Goal: Communication & Community: Share content

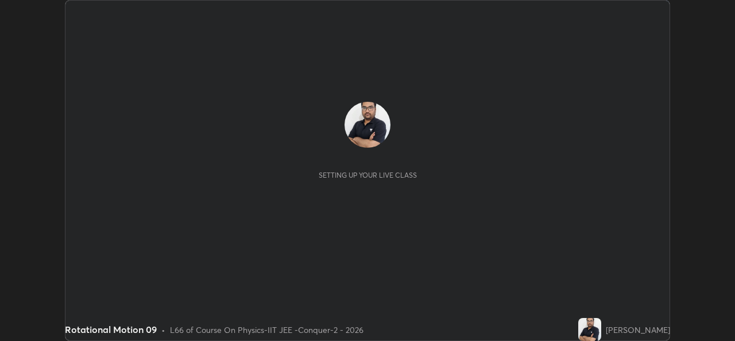
scroll to position [341, 735]
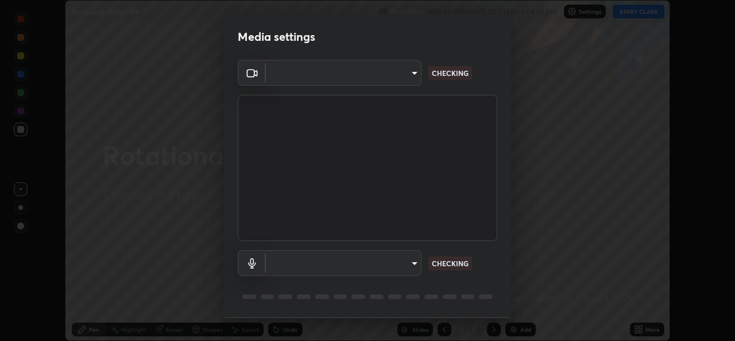
type input "05e0618f62b054dcc40553c7fbd7031c96524e68235480b96fb1515208e4dd7f"
click at [389, 266] on body "Erase all Rotational Motion 09 Recording WAS SCHEDULED TO START AT 4:45 PM Sett…" at bounding box center [367, 170] width 735 height 341
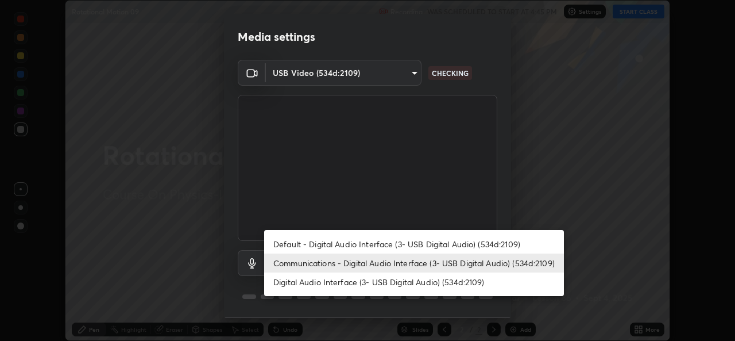
click at [382, 242] on li "Default - Digital Audio Interface (3- USB Digital Audio) (534d:2109)" at bounding box center [414, 243] width 300 height 19
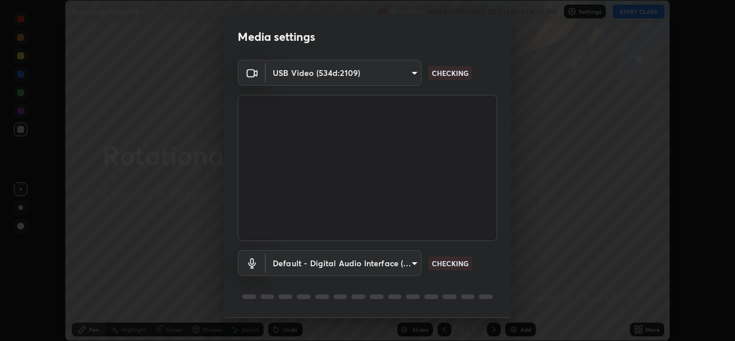
click at [384, 264] on li "Communications - Digital Audio Interface (3- USB Digital Audio) (534d:2109)" at bounding box center [376, 262] width 225 height 11
type input "communications"
click at [394, 259] on body "Erase all Rotational Motion 09 Recording WAS SCHEDULED TO START AT 4:45 PM Sett…" at bounding box center [367, 170] width 735 height 341
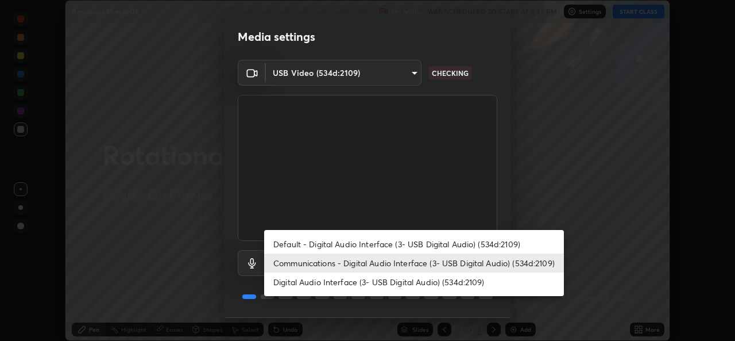
click at [426, 255] on li "Communications - Digital Audio Interface (3- USB Digital Audio) (534d:2109)" at bounding box center [414, 262] width 300 height 19
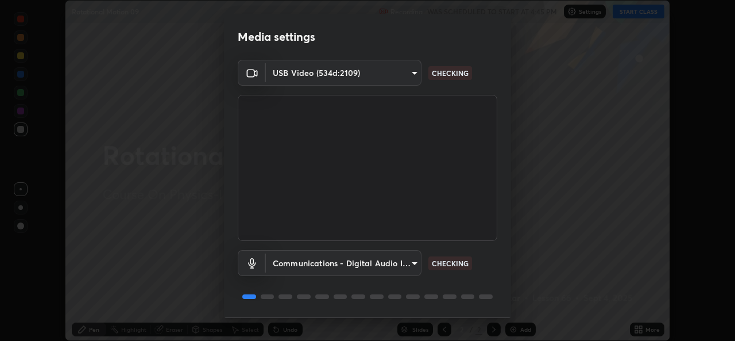
scroll to position [36, 0]
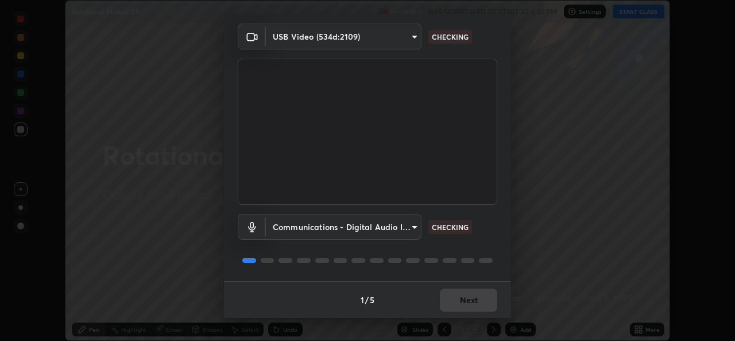
click at [469, 304] on div "1 / 5 Next" at bounding box center [367, 299] width 287 height 37
click at [471, 299] on div "1 / 5 Next" at bounding box center [367, 299] width 287 height 37
click at [471, 297] on div "1 / 5 Next" at bounding box center [367, 299] width 287 height 37
click at [476, 294] on div "1 / 5 Next" at bounding box center [367, 299] width 287 height 37
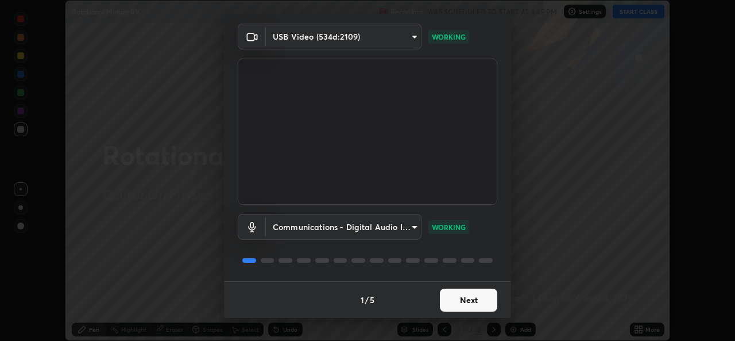
click at [462, 300] on button "Next" at bounding box center [468, 299] width 57 height 23
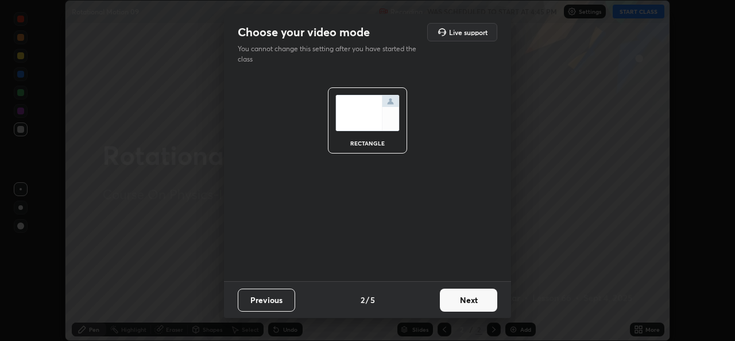
click at [472, 299] on button "Next" at bounding box center [468, 299] width 57 height 23
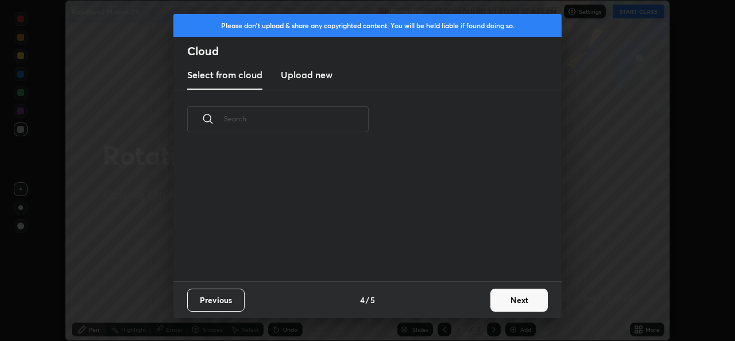
click at [492, 298] on button "Next" at bounding box center [519, 299] width 57 height 23
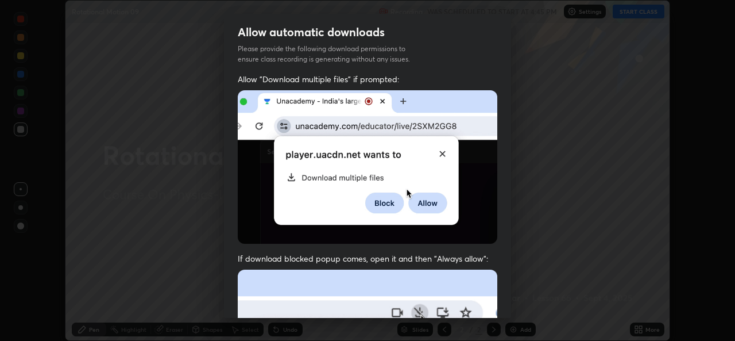
click at [494, 298] on div "Allow "Download multiple files" if prompted: If download blocked popup comes, o…" at bounding box center [367, 316] width 287 height 484
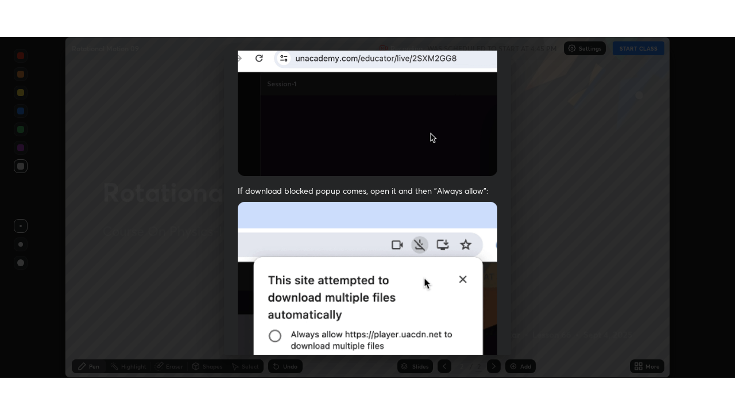
scroll to position [271, 0]
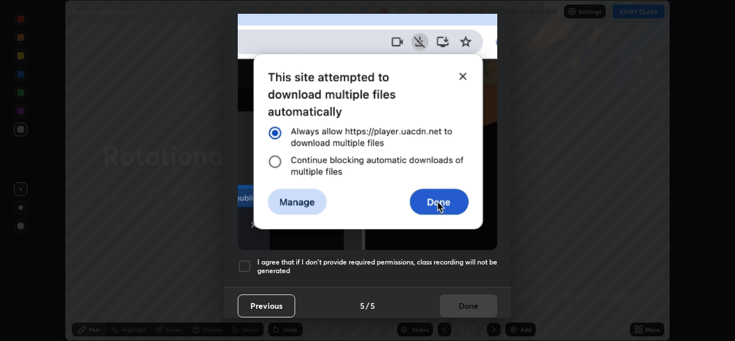
click at [244, 261] on div at bounding box center [245, 266] width 14 height 14
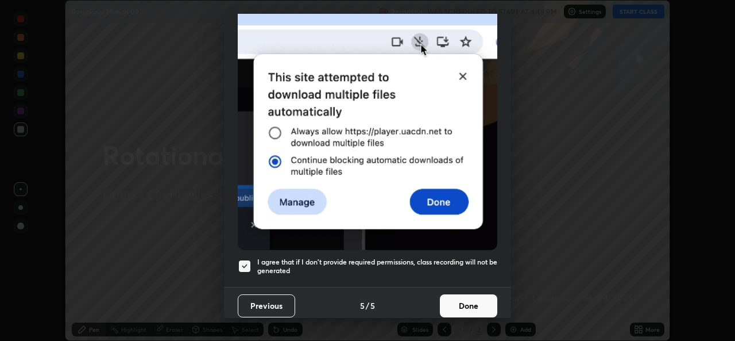
click at [447, 302] on button "Done" at bounding box center [468, 305] width 57 height 23
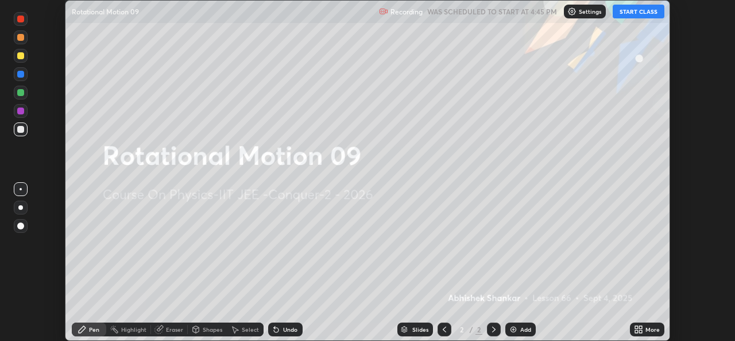
click at [636, 331] on icon at bounding box center [636, 331] width 3 height 3
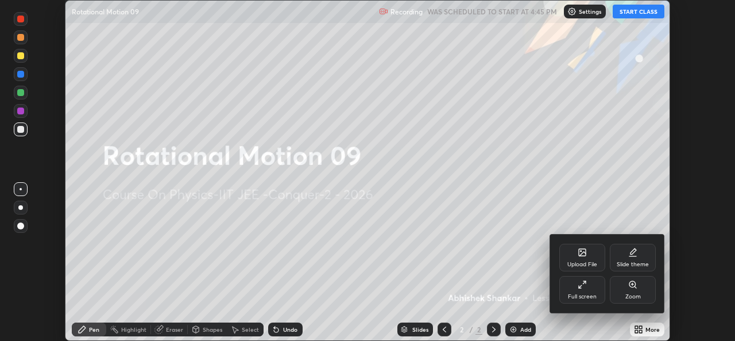
click at [591, 288] on div "Full screen" at bounding box center [582, 290] width 46 height 28
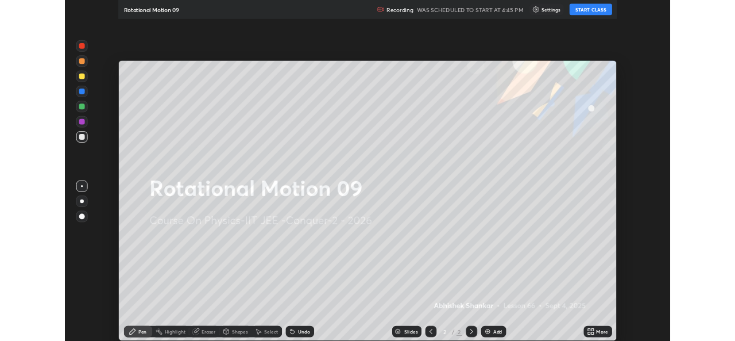
scroll to position [414, 735]
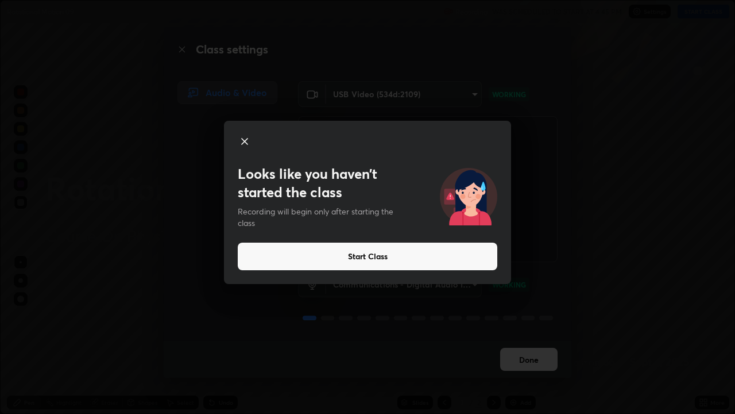
click at [379, 254] on button "Start Class" at bounding box center [368, 256] width 260 height 28
click at [361, 253] on button "Start Class" at bounding box center [368, 256] width 260 height 28
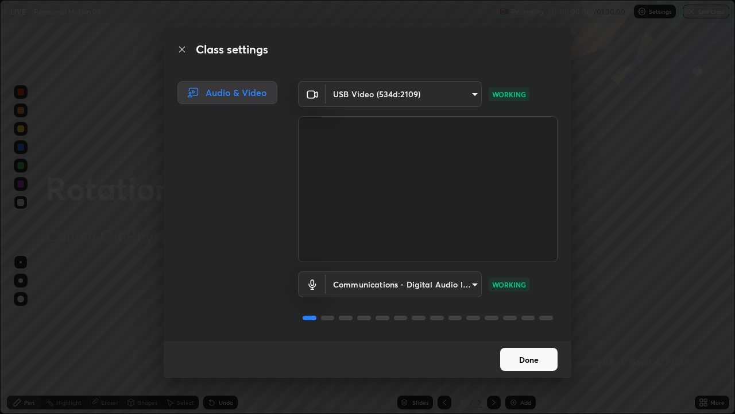
click at [366, 254] on video at bounding box center [428, 189] width 260 height 146
click at [521, 340] on button "Done" at bounding box center [528, 359] width 57 height 23
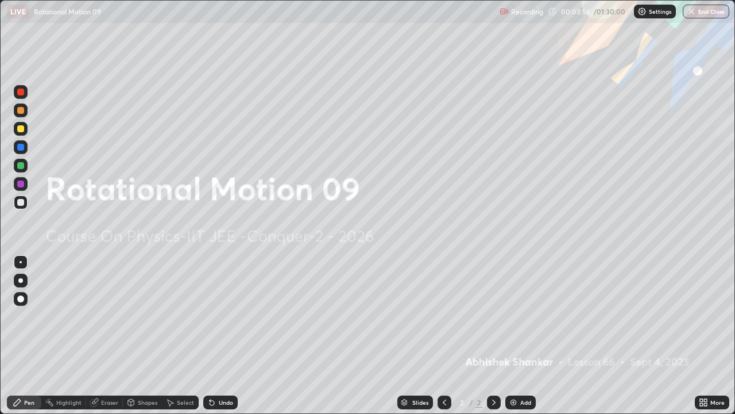
click at [711, 340] on div "More" at bounding box center [718, 402] width 14 height 6
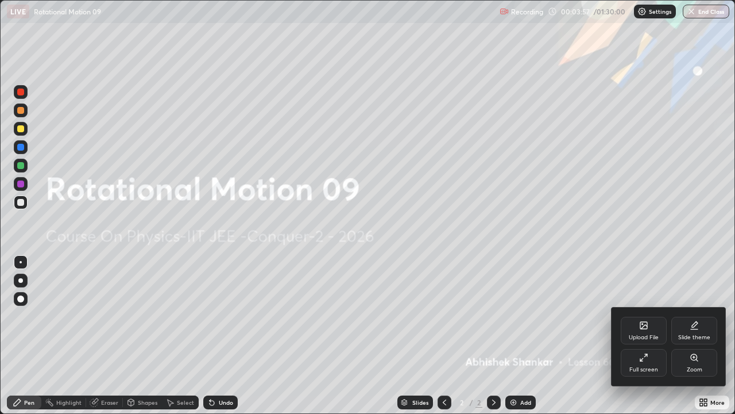
click at [655, 340] on div "Full screen" at bounding box center [644, 369] width 29 height 6
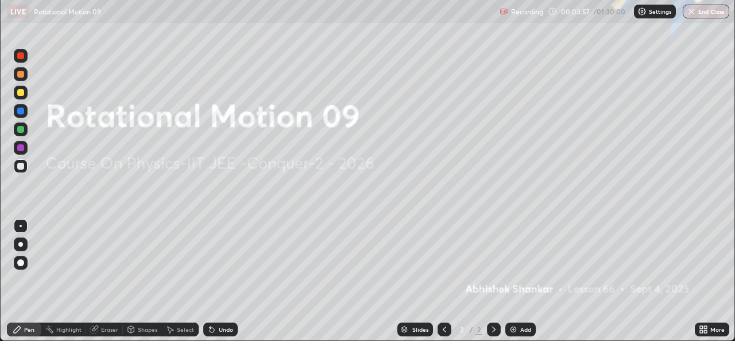
scroll to position [57099, 56704]
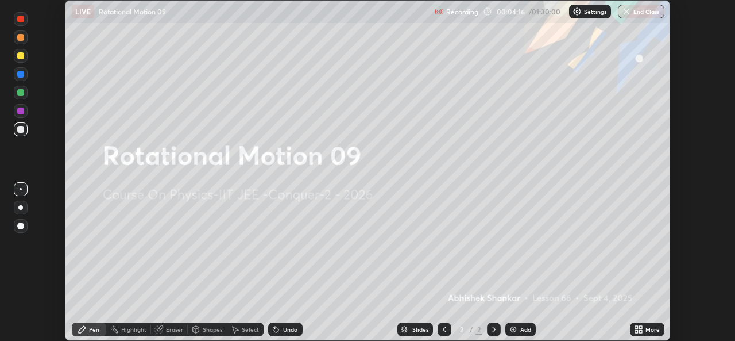
click at [640, 331] on icon at bounding box center [640, 331] width 3 height 3
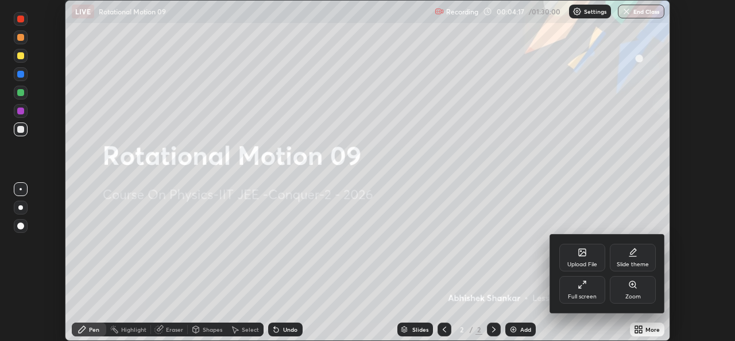
click at [584, 257] on div "Upload File" at bounding box center [582, 258] width 46 height 28
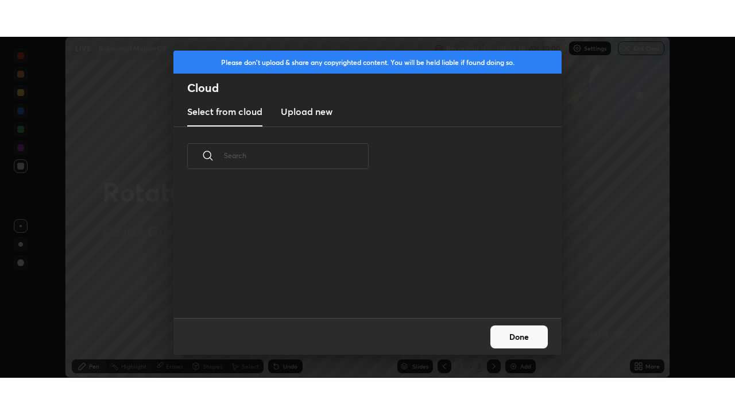
scroll to position [132, 369]
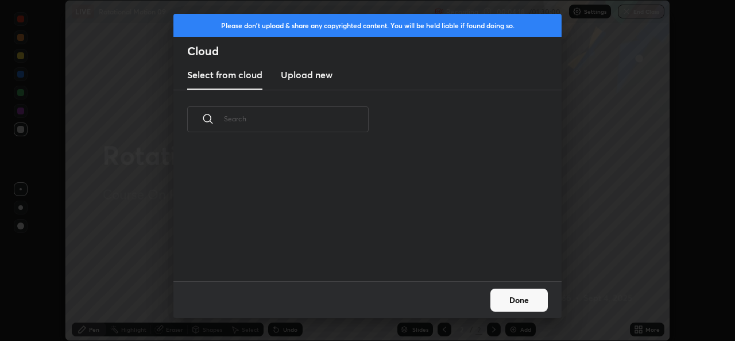
click at [327, 75] on h3 "Upload new" at bounding box center [307, 75] width 52 height 14
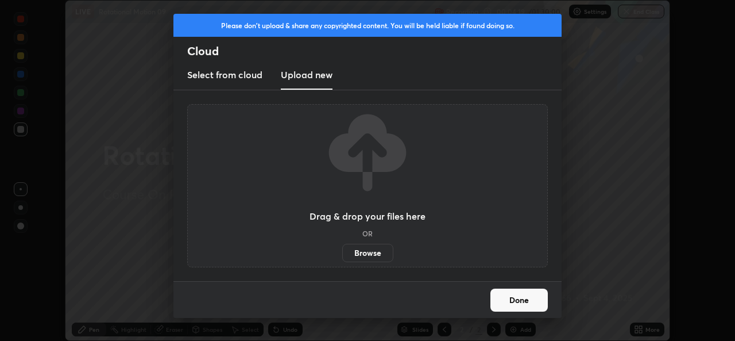
click at [370, 252] on label "Browse" at bounding box center [367, 253] width 51 height 18
click at [342, 252] on input "Browse" at bounding box center [342, 253] width 0 height 18
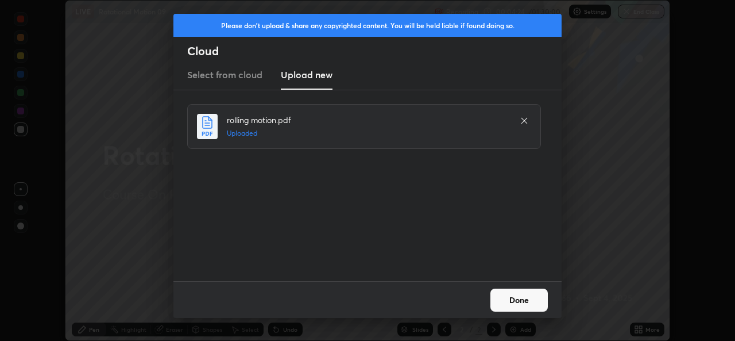
click at [527, 295] on button "Done" at bounding box center [519, 299] width 57 height 23
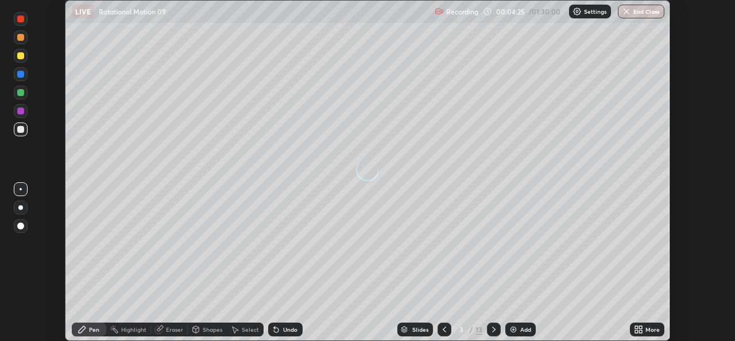
click at [650, 328] on div "More" at bounding box center [653, 329] width 14 height 6
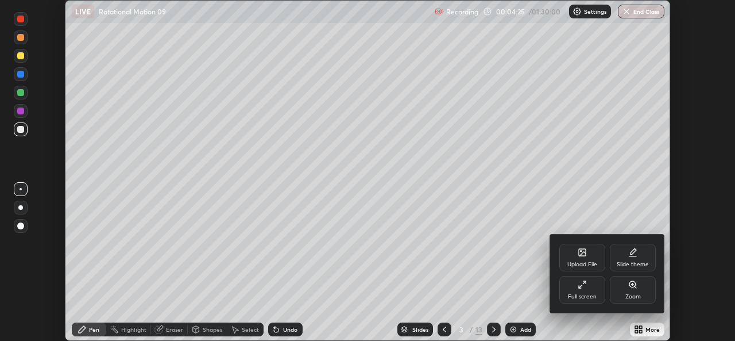
click at [590, 289] on div "Full screen" at bounding box center [582, 290] width 46 height 28
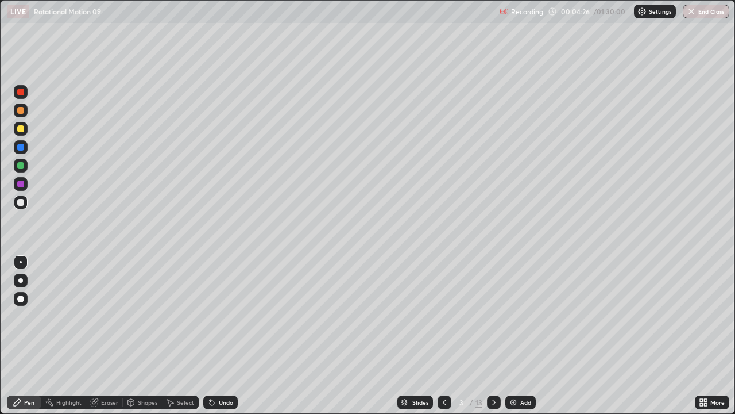
click at [595, 340] on div "Upload File" at bounding box center [603, 355] width 34 height 16
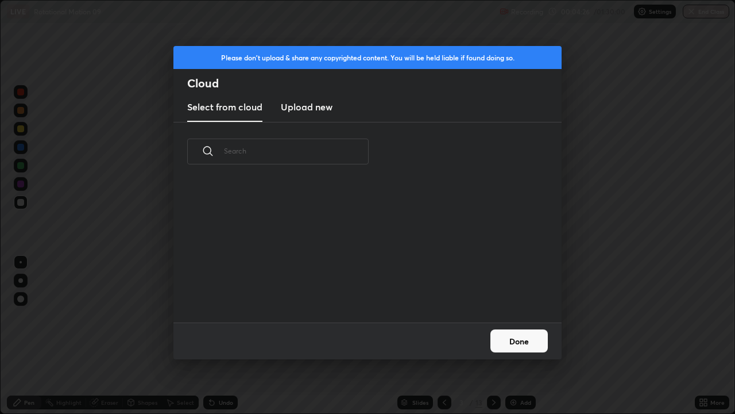
scroll to position [141, 369]
click at [509, 340] on button "Done" at bounding box center [519, 340] width 57 height 23
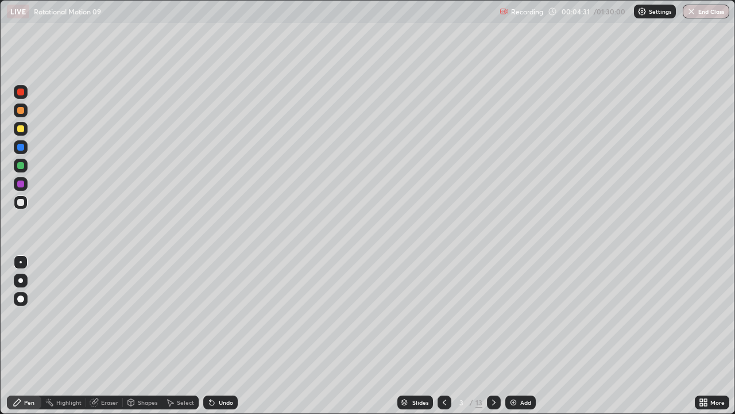
click at [443, 340] on icon at bounding box center [444, 401] width 9 height 9
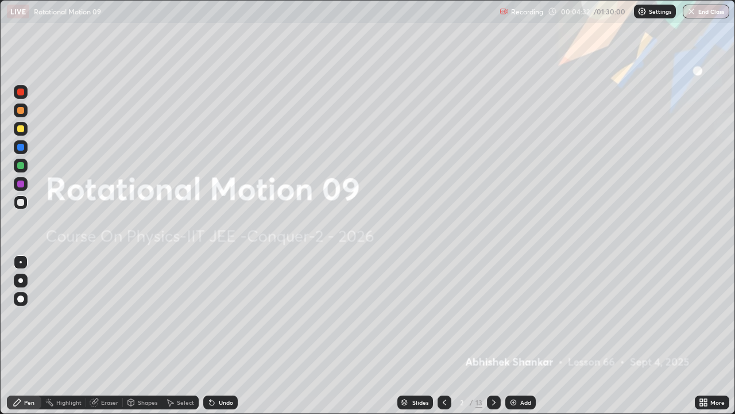
click at [492, 340] on div at bounding box center [494, 402] width 14 height 14
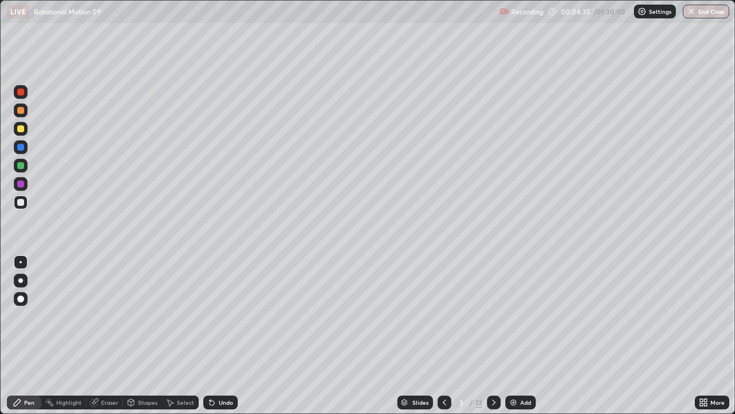
click at [493, 340] on icon at bounding box center [493, 401] width 9 height 9
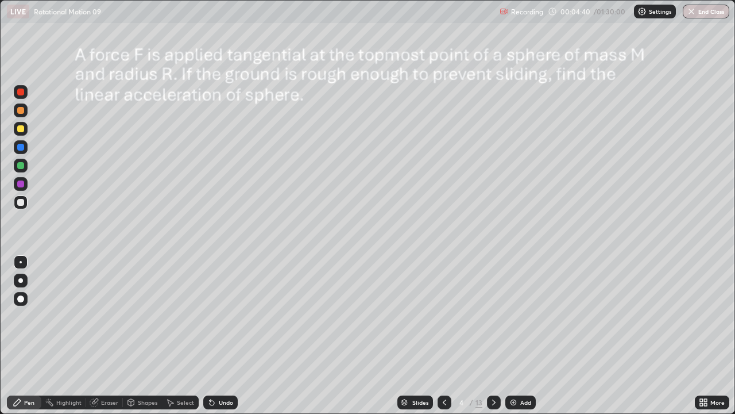
click at [443, 340] on icon at bounding box center [444, 401] width 9 height 9
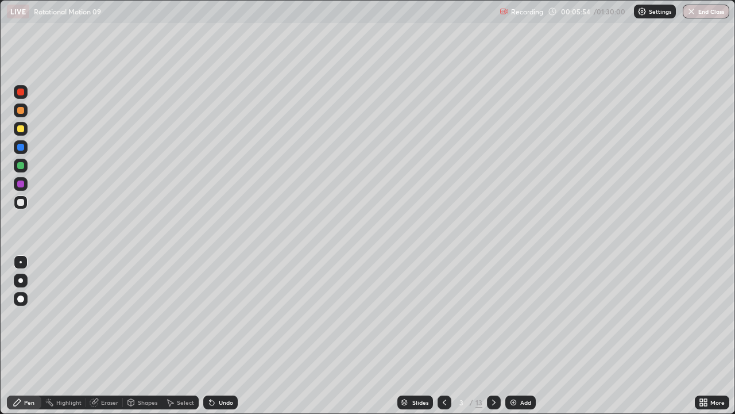
click at [24, 127] on div at bounding box center [20, 128] width 7 height 7
click at [218, 340] on div "Undo" at bounding box center [220, 402] width 34 height 14
click at [219, 340] on div "Undo" at bounding box center [226, 402] width 14 height 6
click at [216, 340] on div "Undo" at bounding box center [220, 402] width 34 height 14
click at [222, 340] on div "Undo" at bounding box center [220, 402] width 34 height 14
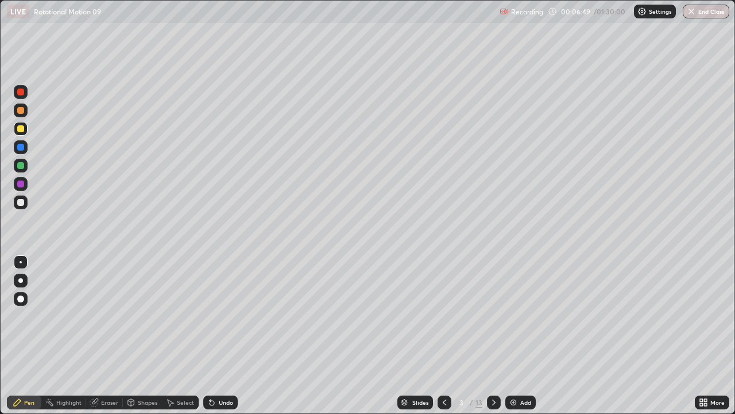
click at [143, 340] on div "Shapes" at bounding box center [142, 402] width 39 height 14
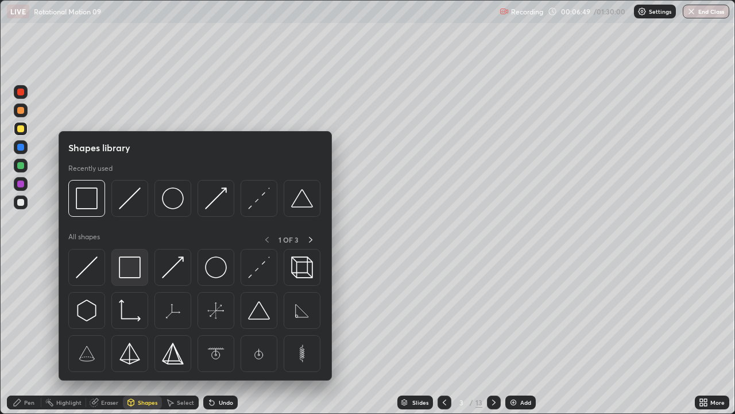
click at [137, 266] on img at bounding box center [130, 267] width 22 height 22
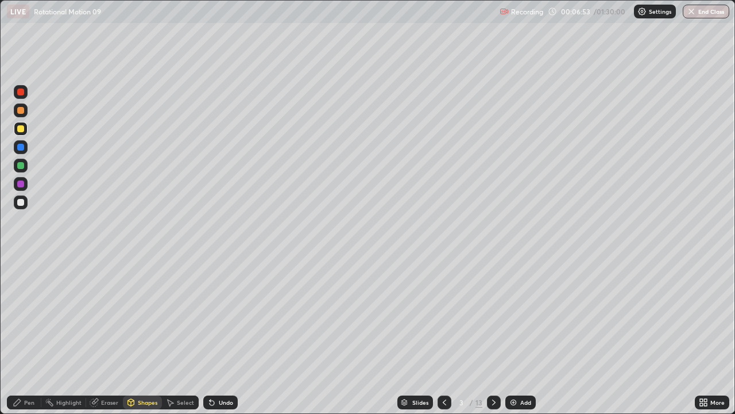
click at [146, 340] on div "Shapes" at bounding box center [148, 402] width 20 height 6
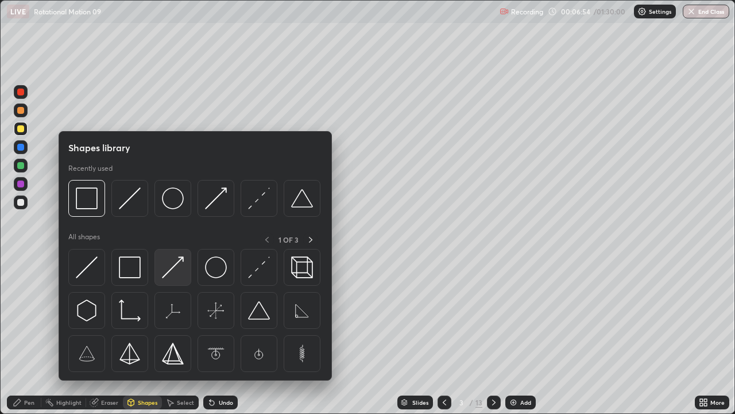
click at [179, 269] on img at bounding box center [173, 267] width 22 height 22
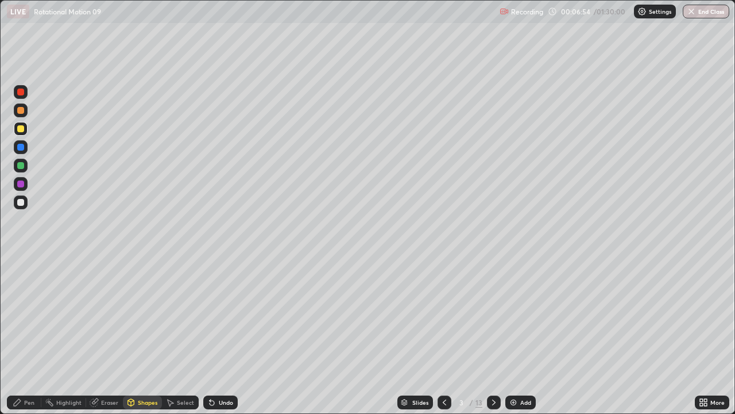
click at [20, 203] on div at bounding box center [20, 202] width 7 height 7
click at [215, 340] on div "Undo" at bounding box center [220, 402] width 34 height 14
click at [26, 340] on div "Pen" at bounding box center [29, 402] width 10 height 6
click at [177, 340] on div "Select" at bounding box center [180, 402] width 37 height 14
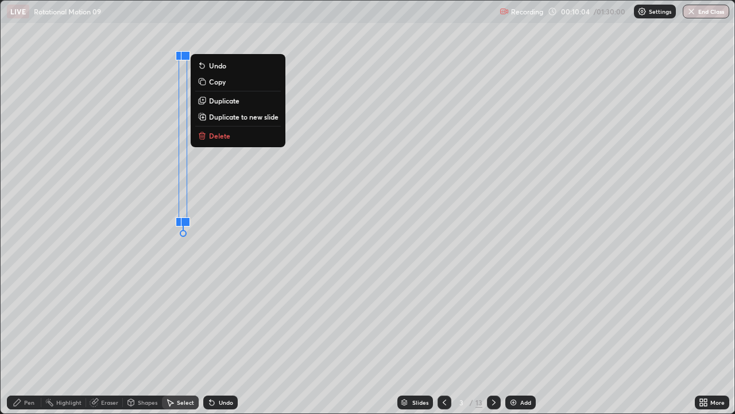
click at [228, 101] on p "Duplicate" at bounding box center [224, 100] width 30 height 9
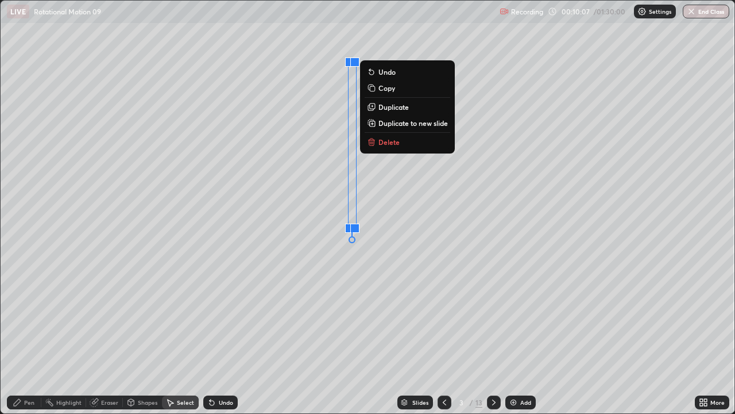
click at [390, 106] on p "Duplicate" at bounding box center [394, 106] width 30 height 9
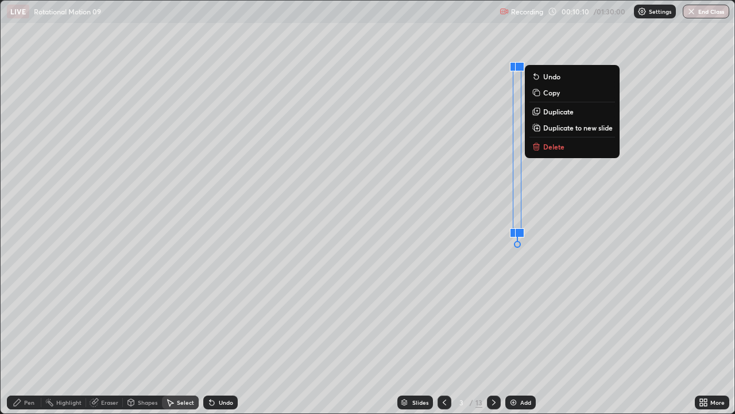
click at [28, 340] on div "Pen" at bounding box center [29, 402] width 10 height 6
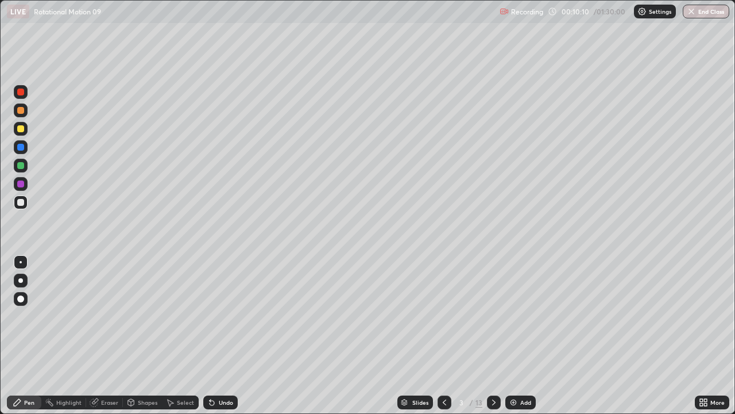
click at [150, 340] on div "Shapes" at bounding box center [148, 402] width 20 height 6
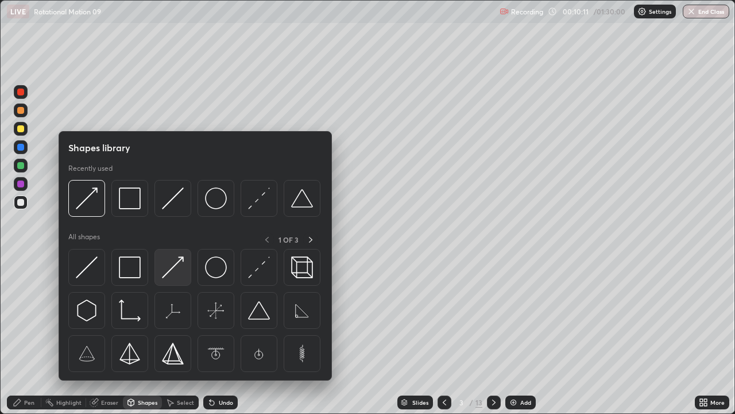
click at [174, 265] on img at bounding box center [173, 267] width 22 height 22
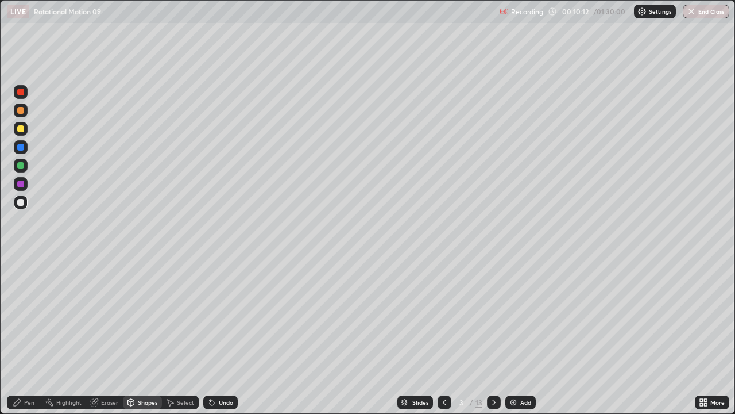
click at [21, 129] on div at bounding box center [20, 128] width 7 height 7
click at [33, 340] on div "Pen" at bounding box center [29, 402] width 10 height 6
click at [25, 200] on div at bounding box center [21, 202] width 14 height 14
click at [172, 340] on icon at bounding box center [169, 401] width 9 height 9
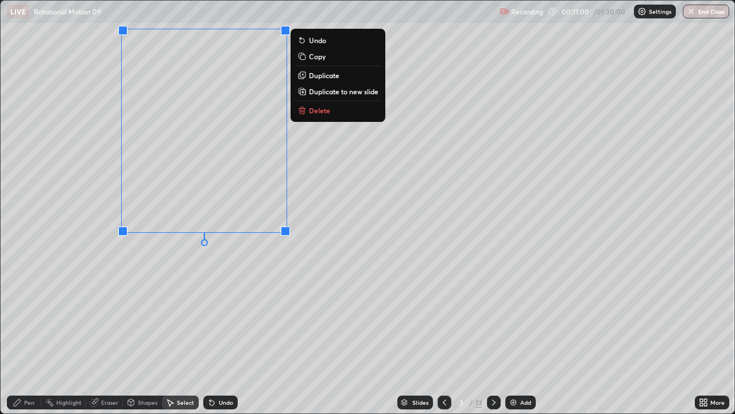
click at [75, 335] on div "0 ° Undo Copy Duplicate Duplicate to new slide Delete" at bounding box center [368, 207] width 734 height 412
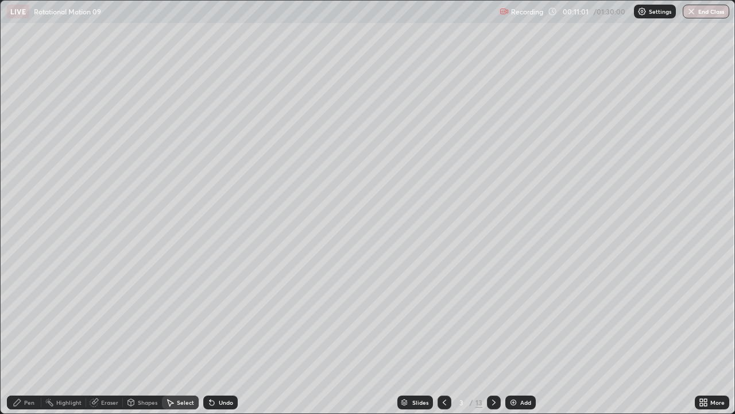
click at [24, 340] on div "Pen" at bounding box center [24, 402] width 34 height 14
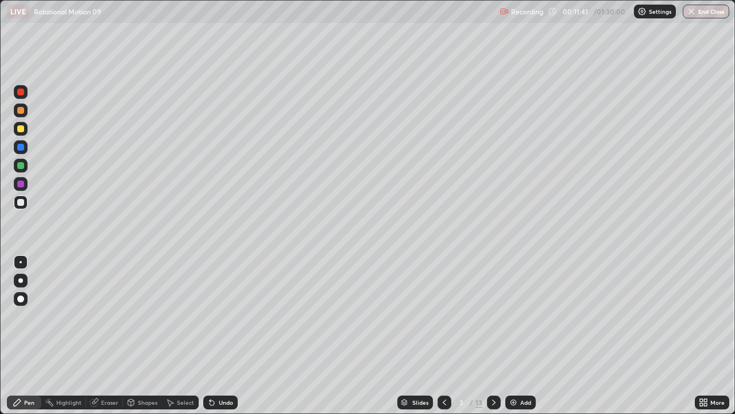
click at [222, 340] on div "Undo" at bounding box center [226, 402] width 14 height 6
click at [99, 340] on div "Eraser" at bounding box center [104, 402] width 37 height 14
click at [131, 340] on div "Shapes" at bounding box center [142, 402] width 39 height 14
click at [109, 340] on div "Eraser" at bounding box center [109, 402] width 17 height 6
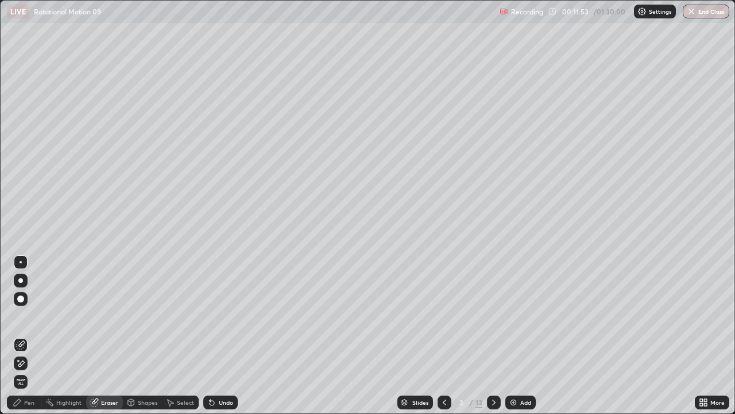
click at [22, 340] on div "Pen" at bounding box center [24, 402] width 34 height 14
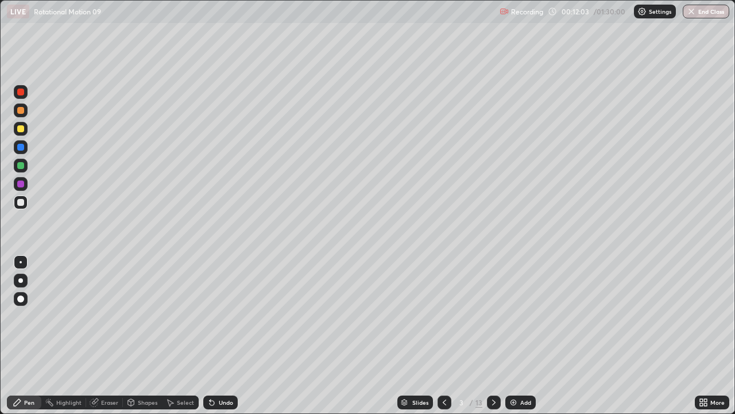
click at [217, 340] on div "Undo" at bounding box center [220, 402] width 34 height 14
click at [176, 340] on div "Select" at bounding box center [180, 402] width 37 height 14
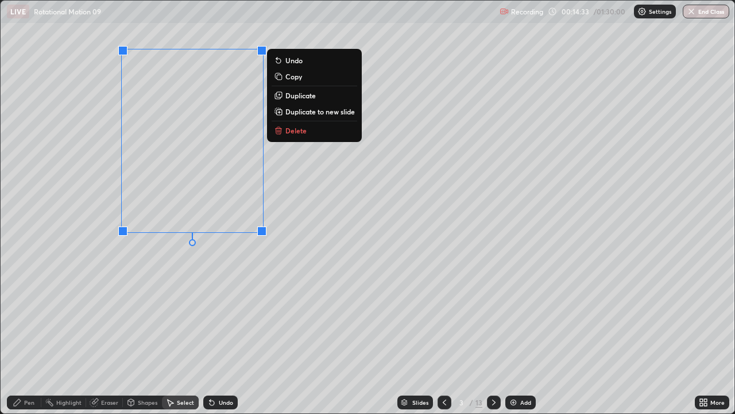
click at [296, 111] on p "Duplicate to new slide" at bounding box center [320, 111] width 70 height 9
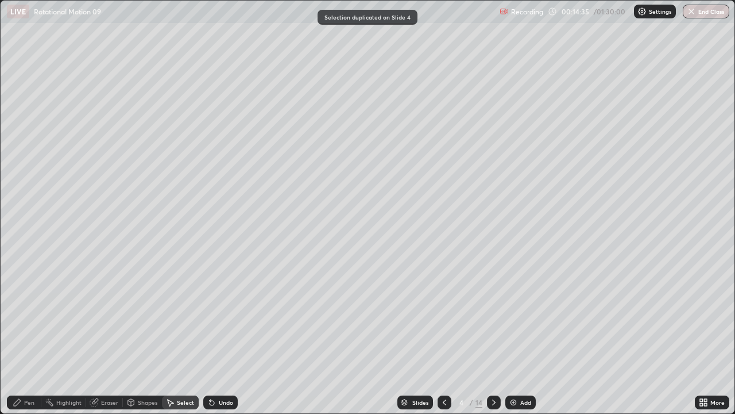
click at [28, 340] on div "Pen" at bounding box center [29, 402] width 10 height 6
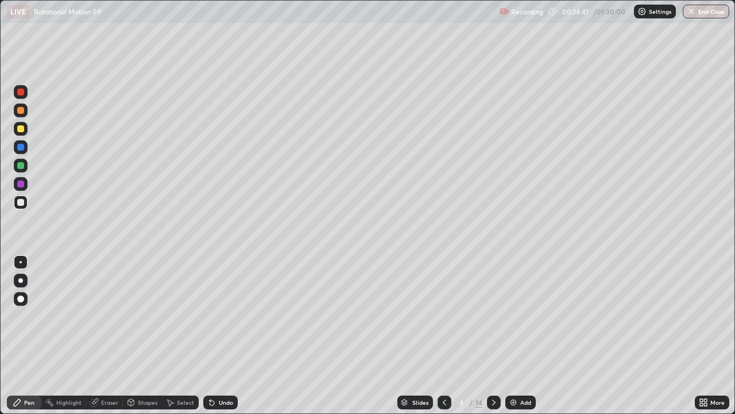
click at [23, 127] on div at bounding box center [20, 128] width 7 height 7
click at [225, 340] on div "Undo" at bounding box center [220, 402] width 34 height 14
click at [21, 203] on div at bounding box center [20, 202] width 7 height 7
click at [222, 340] on div "Undo" at bounding box center [226, 402] width 14 height 6
click at [493, 340] on icon at bounding box center [493, 401] width 9 height 9
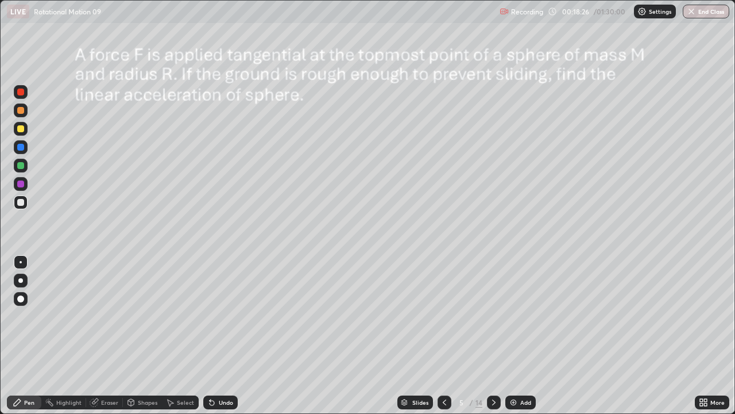
click at [443, 340] on icon at bounding box center [444, 401] width 9 height 9
click at [524, 340] on div "Add" at bounding box center [520, 402] width 30 height 14
click at [21, 129] on div at bounding box center [20, 128] width 7 height 7
click at [139, 340] on div "Shapes" at bounding box center [148, 402] width 20 height 6
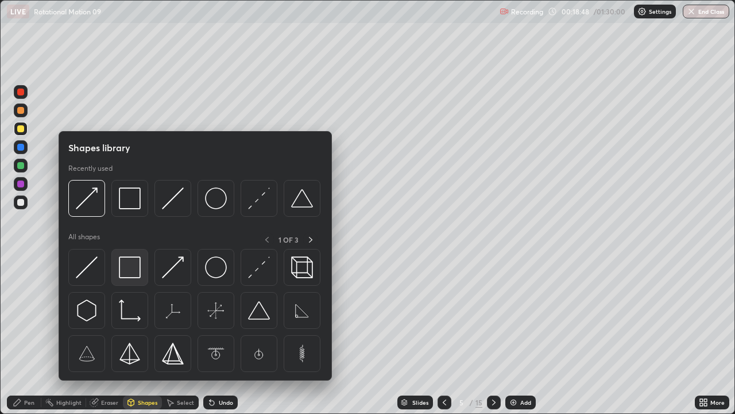
click at [135, 264] on img at bounding box center [130, 267] width 22 height 22
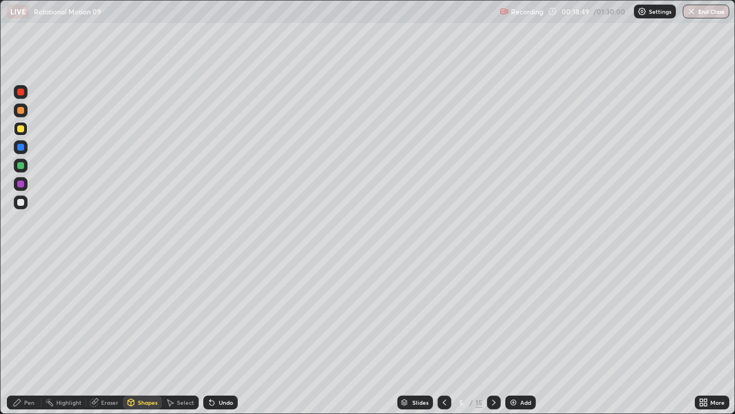
click at [21, 164] on div at bounding box center [20, 165] width 7 height 7
click at [144, 340] on div "Shapes" at bounding box center [142, 402] width 39 height 14
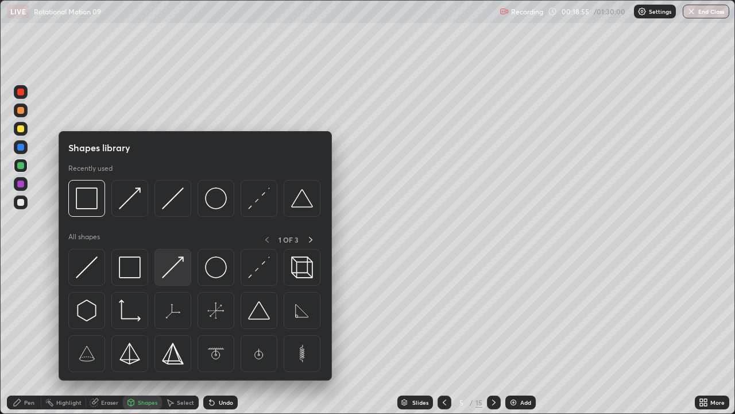
click at [173, 268] on img at bounding box center [173, 267] width 22 height 22
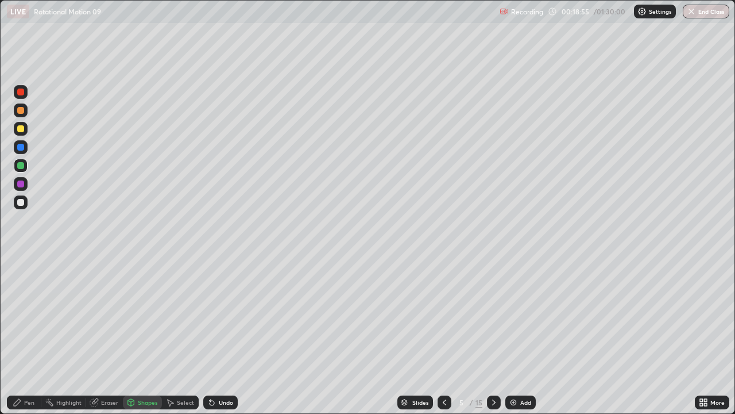
click at [22, 130] on div at bounding box center [20, 128] width 7 height 7
click at [131, 340] on icon at bounding box center [131, 404] width 0 height 4
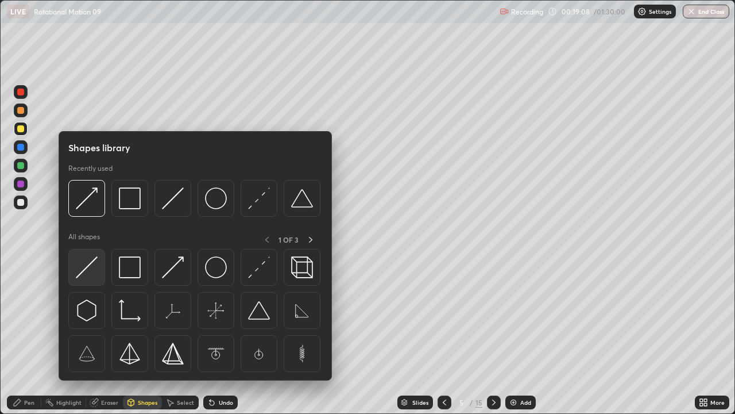
click at [91, 270] on img at bounding box center [87, 267] width 22 height 22
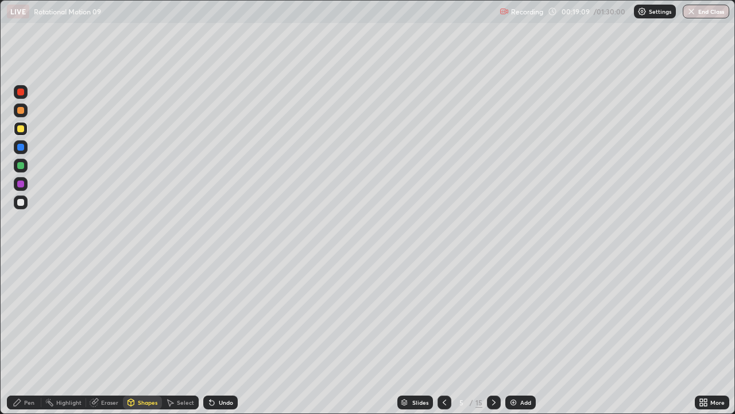
click at [141, 340] on div "Shapes" at bounding box center [148, 402] width 20 height 6
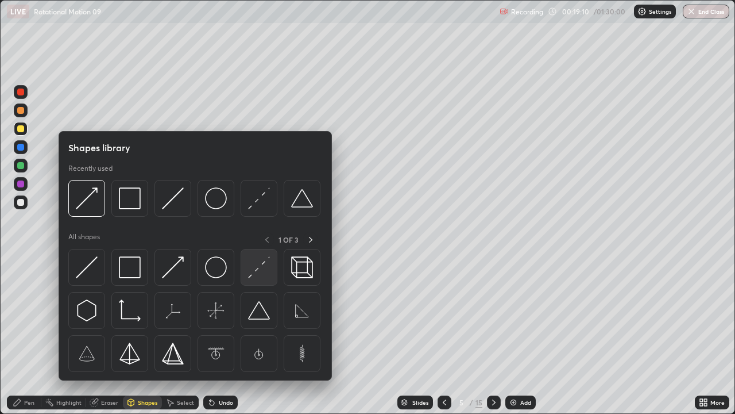
click at [254, 264] on img at bounding box center [259, 267] width 22 height 22
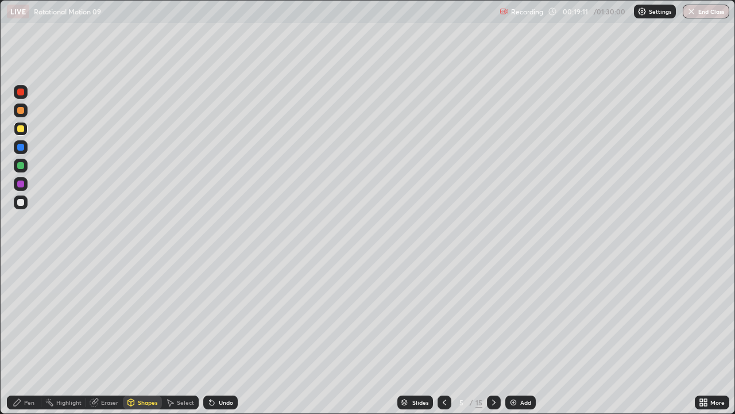
click at [22, 184] on div at bounding box center [20, 183] width 7 height 7
click at [220, 340] on div "Undo" at bounding box center [220, 402] width 34 height 14
click at [136, 340] on div "Shapes" at bounding box center [142, 402] width 39 height 14
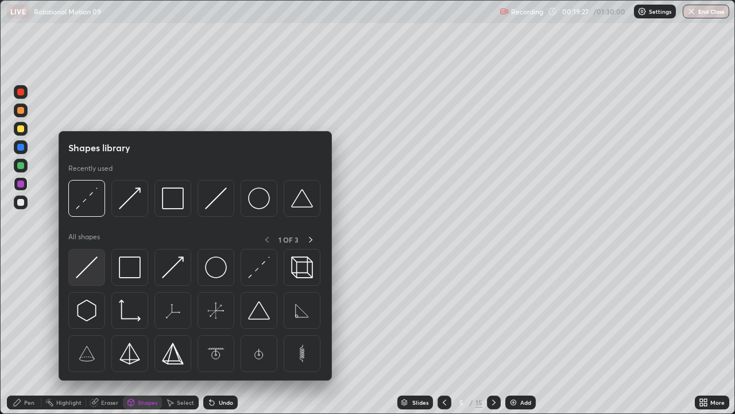
click at [90, 271] on img at bounding box center [87, 267] width 22 height 22
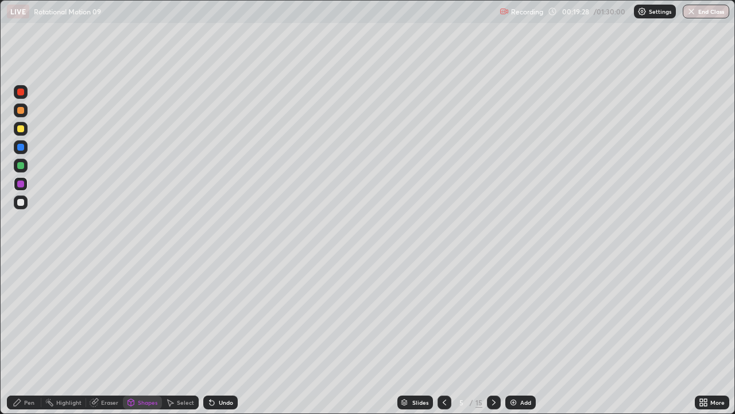
click at [24, 203] on div at bounding box center [20, 202] width 7 height 7
click at [28, 340] on div "Pen" at bounding box center [29, 402] width 10 height 6
click at [444, 340] on icon at bounding box center [444, 401] width 9 height 9
click at [443, 340] on icon at bounding box center [444, 401] width 9 height 9
click at [487, 340] on div at bounding box center [494, 402] width 14 height 14
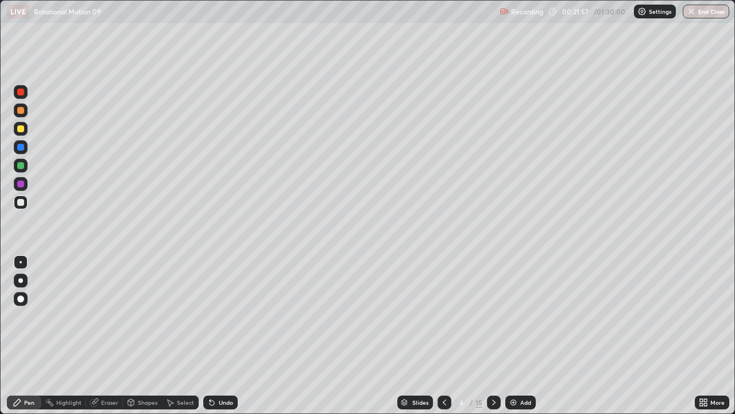
click at [493, 340] on icon at bounding box center [493, 401] width 9 height 9
click at [217, 340] on div "Undo" at bounding box center [220, 402] width 34 height 14
click at [215, 340] on div "Undo" at bounding box center [220, 402] width 34 height 14
click at [149, 340] on div "Shapes" at bounding box center [148, 402] width 20 height 6
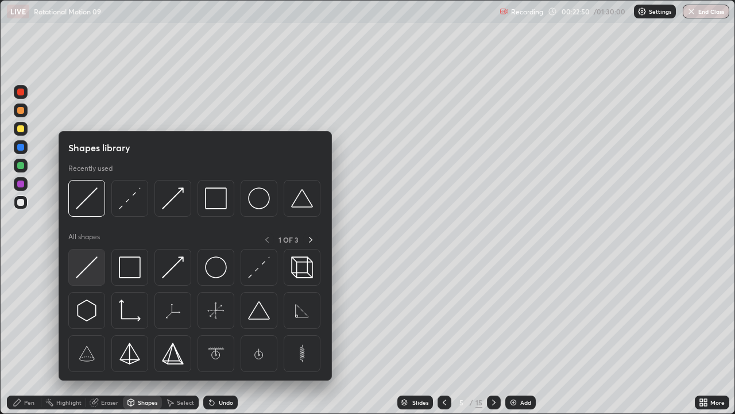
click at [96, 273] on img at bounding box center [87, 267] width 22 height 22
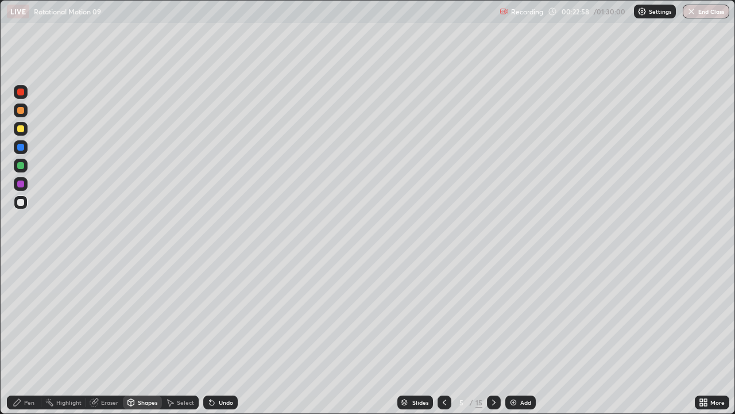
click at [144, 340] on div "Shapes" at bounding box center [148, 402] width 20 height 6
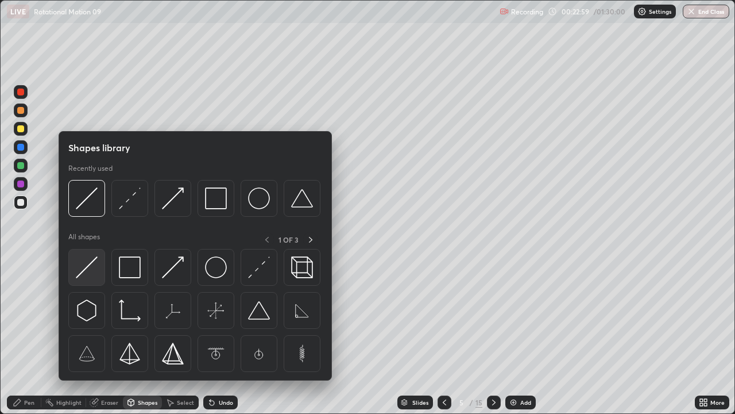
click at [94, 262] on img at bounding box center [87, 267] width 22 height 22
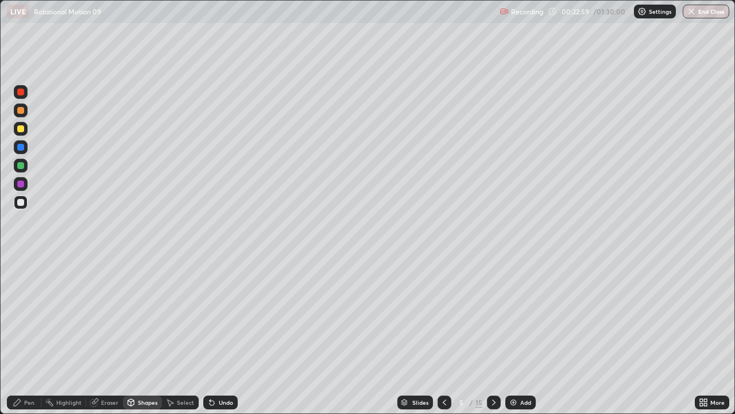
click at [21, 129] on div at bounding box center [20, 128] width 7 height 7
click at [221, 340] on div "Undo" at bounding box center [226, 402] width 14 height 6
click at [141, 340] on div "Shapes" at bounding box center [148, 402] width 20 height 6
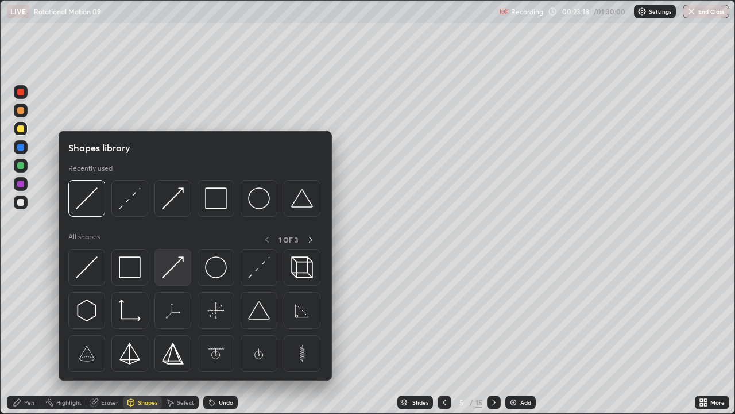
click at [174, 267] on img at bounding box center [173, 267] width 22 height 22
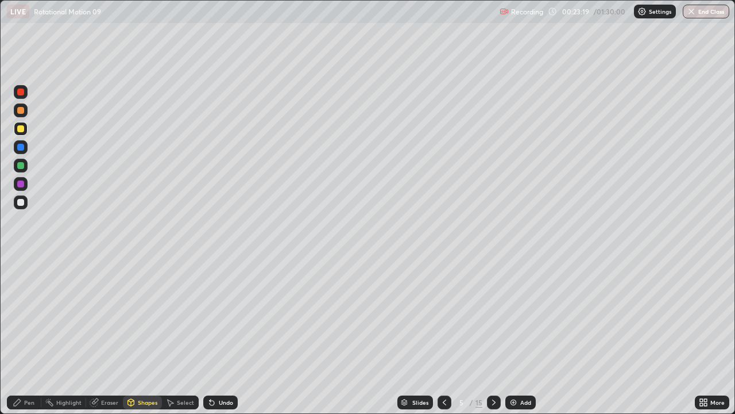
click at [21, 167] on div at bounding box center [20, 165] width 7 height 7
click at [37, 340] on div "Pen" at bounding box center [24, 402] width 34 height 14
click at [22, 130] on div at bounding box center [20, 128] width 7 height 7
click at [20, 200] on div at bounding box center [20, 202] width 7 height 7
click at [184, 340] on div "Select" at bounding box center [185, 402] width 17 height 6
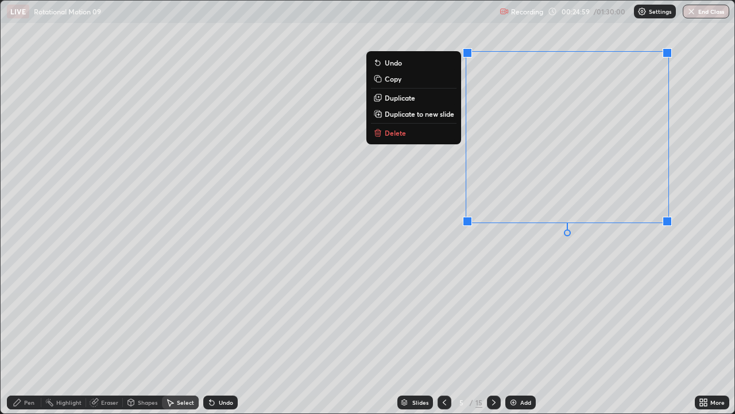
click at [561, 308] on div "0 ° Undo Copy Duplicate Duplicate to new slide Delete" at bounding box center [368, 207] width 734 height 412
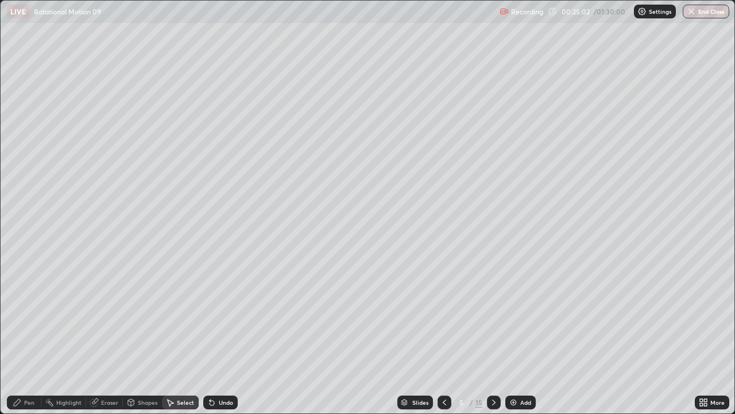
click at [111, 340] on div "Eraser" at bounding box center [109, 402] width 17 height 6
click at [18, 340] on icon at bounding box center [18, 360] width 1 height 1
click at [26, 340] on div "Pen" at bounding box center [29, 402] width 10 height 6
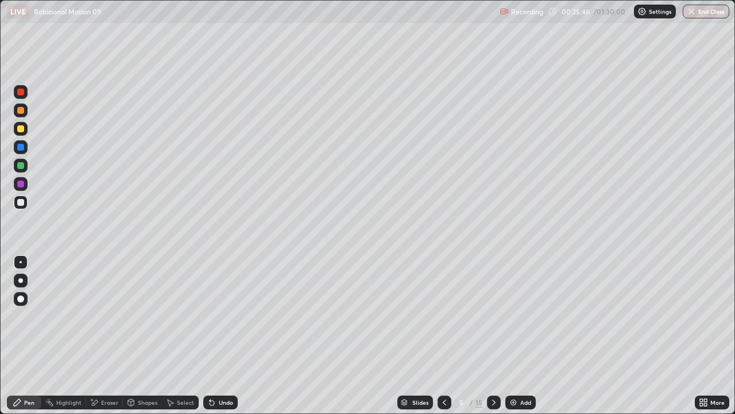
click at [140, 340] on div "Shapes" at bounding box center [142, 402] width 39 height 14
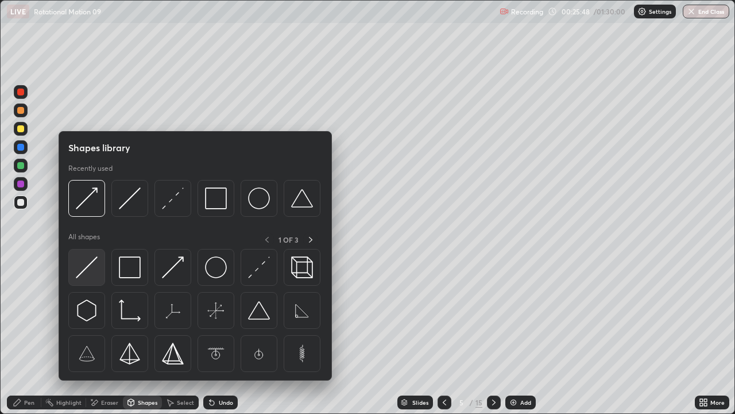
click at [91, 269] on img at bounding box center [87, 267] width 22 height 22
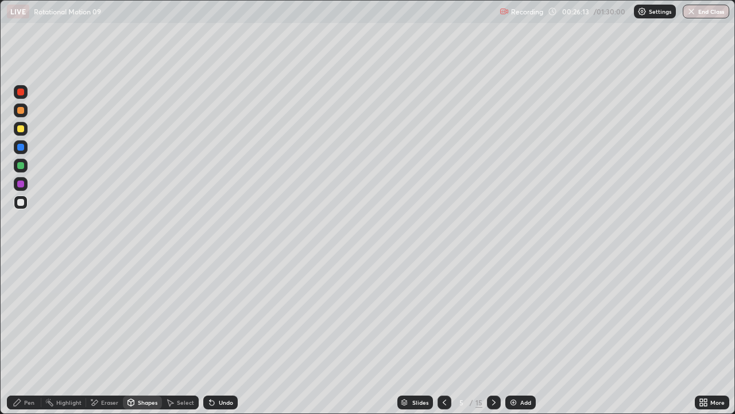
click at [28, 340] on div "Pen" at bounding box center [24, 402] width 34 height 14
click at [516, 340] on img at bounding box center [513, 401] width 9 height 9
click at [21, 127] on div at bounding box center [20, 128] width 7 height 7
click at [25, 209] on div at bounding box center [21, 202] width 14 height 18
click at [21, 129] on div at bounding box center [20, 128] width 7 height 7
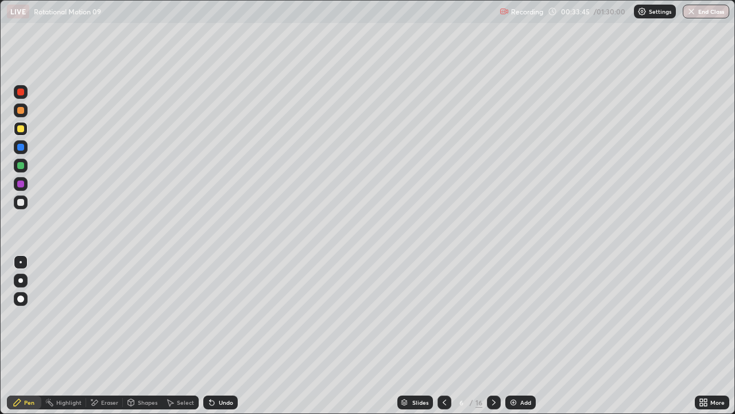
click at [214, 340] on icon at bounding box center [211, 401] width 9 height 9
click at [219, 340] on div "Undo" at bounding box center [226, 402] width 14 height 6
click at [142, 340] on div "Shapes" at bounding box center [142, 402] width 39 height 14
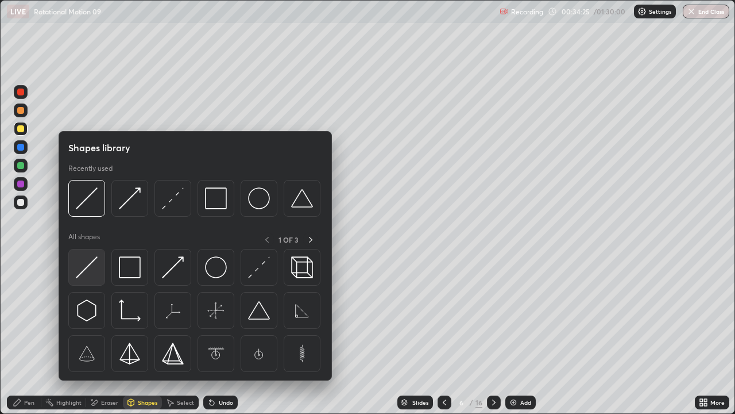
click at [95, 277] on img at bounding box center [87, 267] width 22 height 22
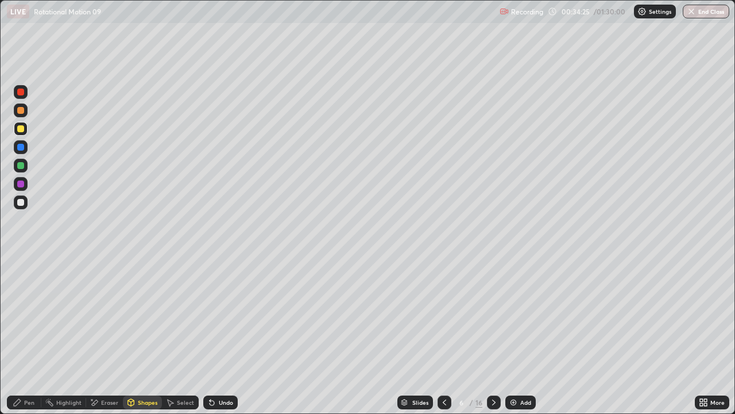
click at [25, 203] on div at bounding box center [21, 202] width 14 height 14
click at [148, 340] on div "Shapes" at bounding box center [148, 402] width 20 height 6
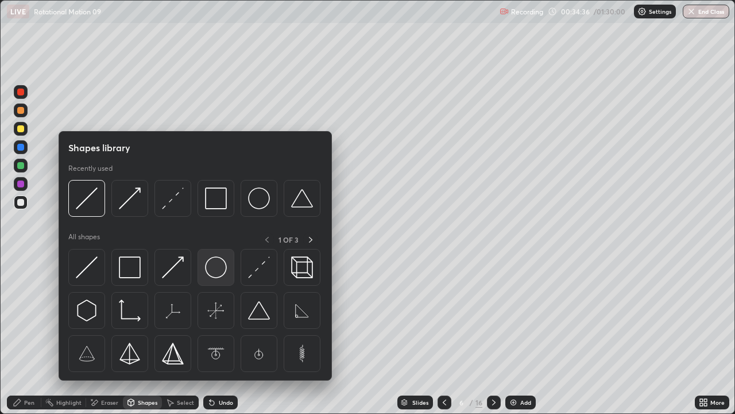
click at [216, 265] on img at bounding box center [216, 267] width 22 height 22
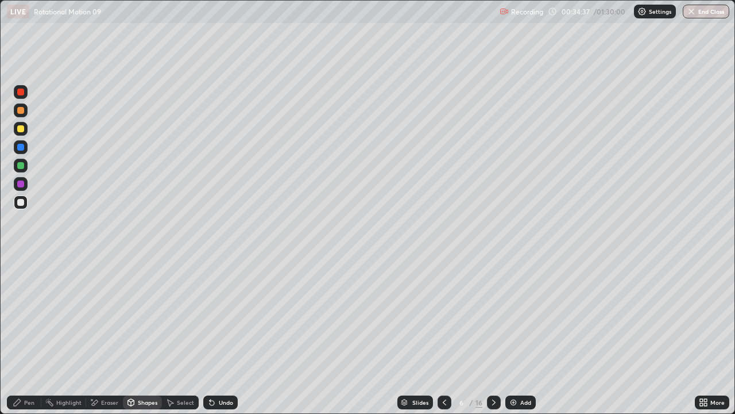
click at [21, 128] on div at bounding box center [20, 128] width 7 height 7
click at [138, 340] on div "Shapes" at bounding box center [148, 402] width 20 height 6
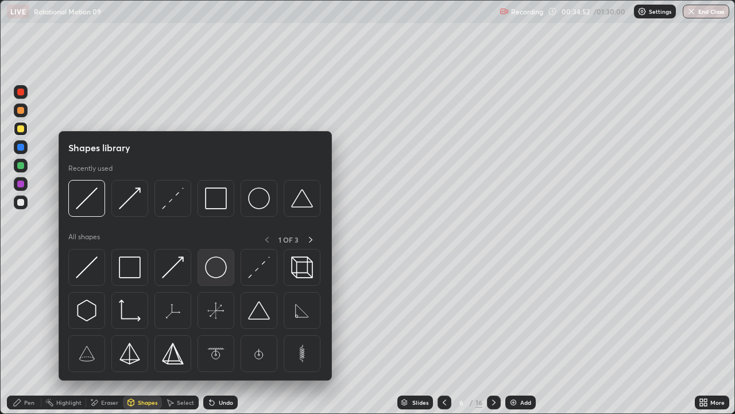
click at [210, 271] on img at bounding box center [216, 267] width 22 height 22
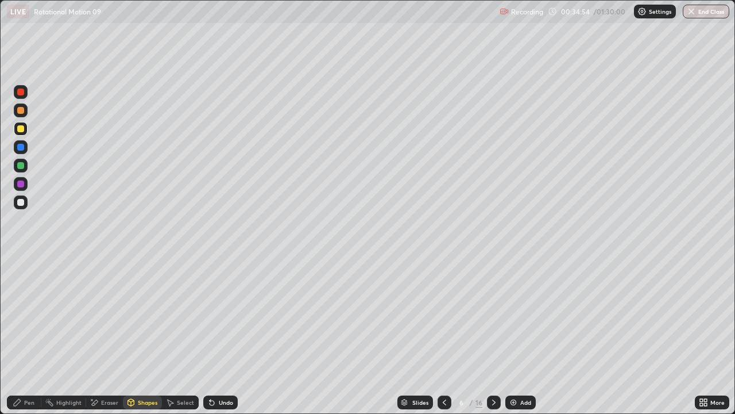
click at [222, 340] on div "Undo" at bounding box center [226, 402] width 14 height 6
click at [146, 340] on div "Shapes" at bounding box center [142, 402] width 39 height 14
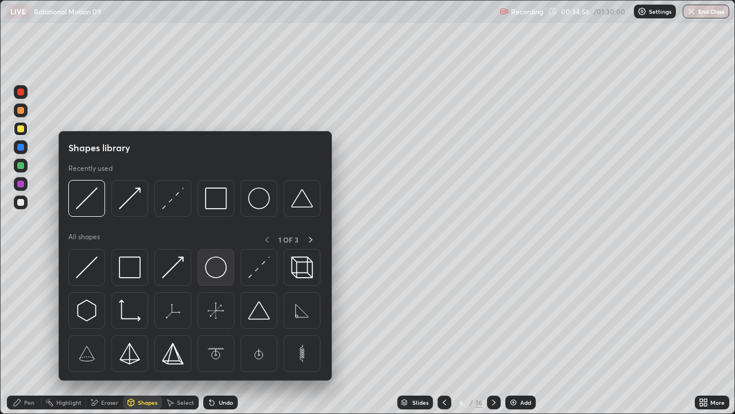
click at [214, 262] on img at bounding box center [216, 267] width 22 height 22
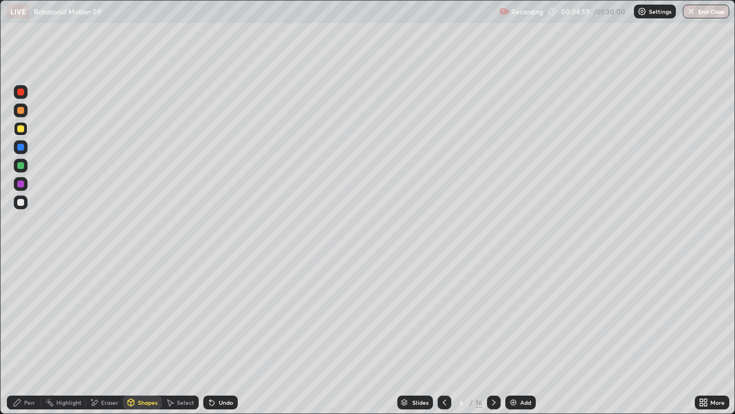
click at [140, 340] on div "Shapes" at bounding box center [148, 402] width 20 height 6
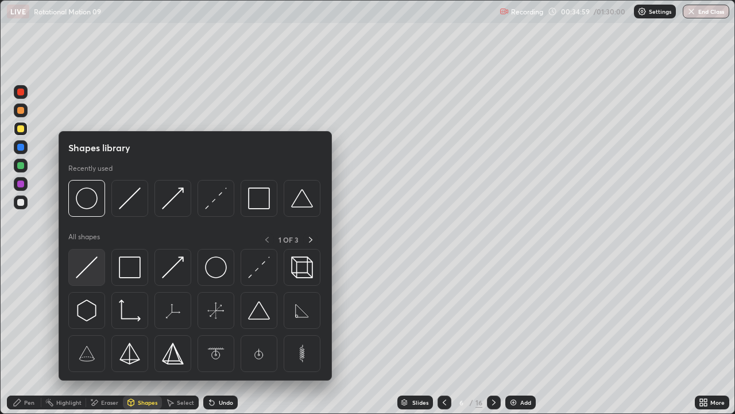
click at [92, 272] on img at bounding box center [87, 267] width 22 height 22
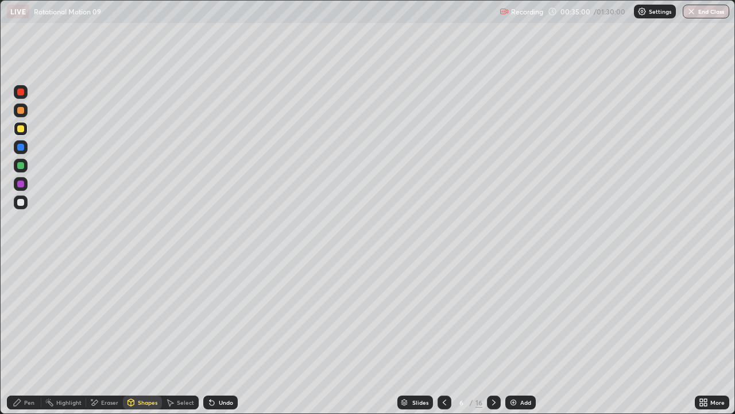
click at [21, 202] on div at bounding box center [20, 202] width 7 height 7
click at [177, 340] on div "Select" at bounding box center [185, 402] width 17 height 6
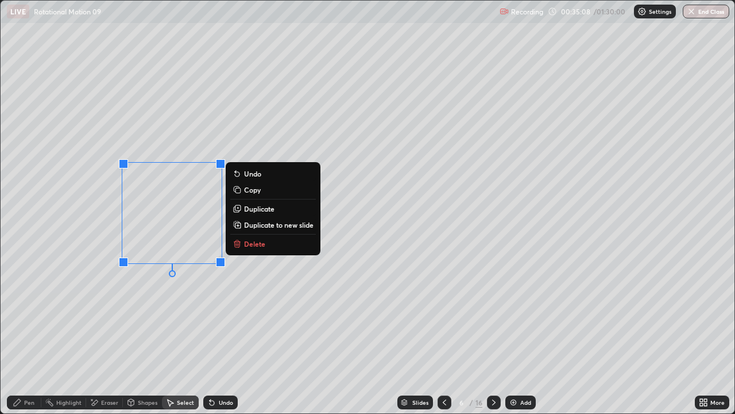
click at [176, 319] on div "0 ° Undo Copy Duplicate Duplicate to new slide Delete" at bounding box center [368, 207] width 734 height 412
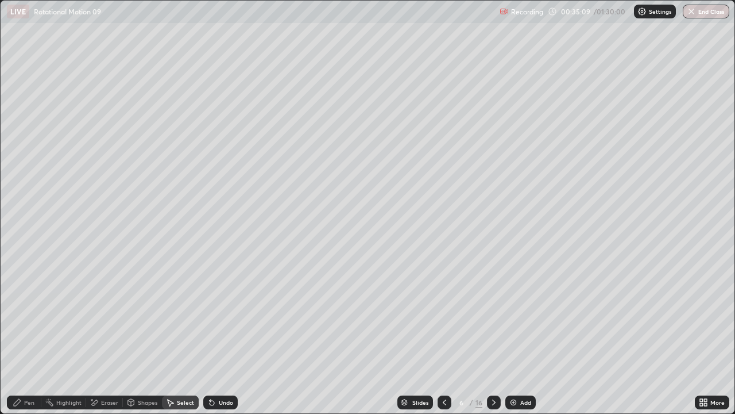
click at [32, 340] on div "Pen" at bounding box center [29, 402] width 10 height 6
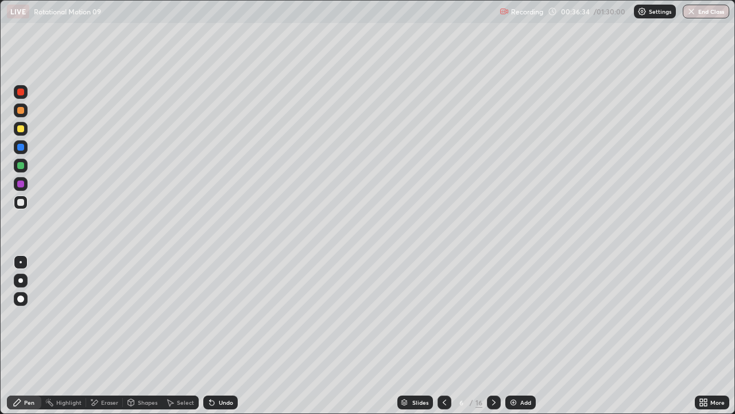
click at [141, 340] on div "Shapes" at bounding box center [148, 402] width 20 height 6
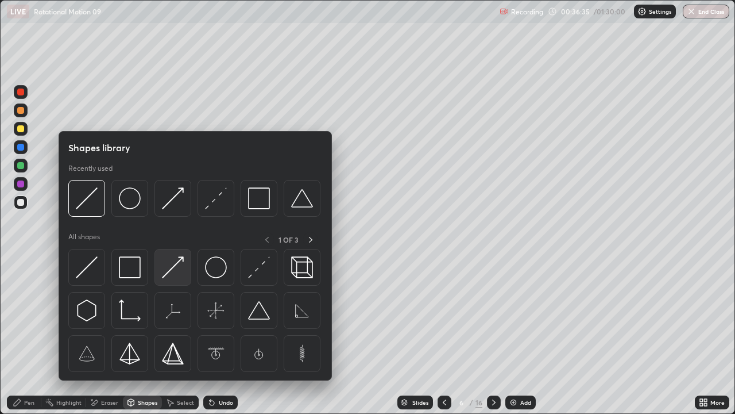
click at [176, 271] on img at bounding box center [173, 267] width 22 height 22
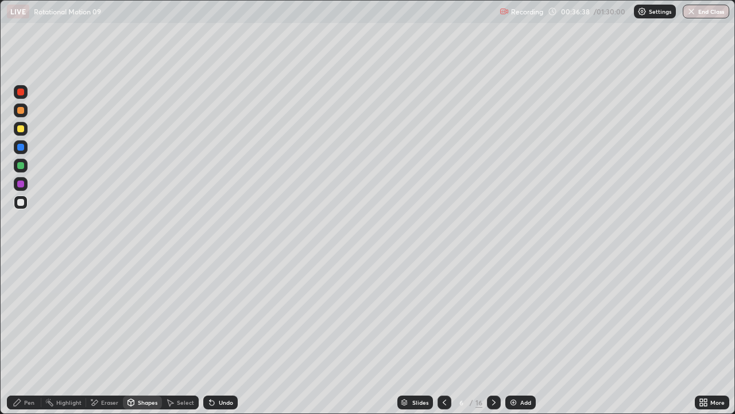
click at [26, 340] on div "Pen" at bounding box center [29, 402] width 10 height 6
click at [182, 340] on div "Select" at bounding box center [180, 402] width 37 height 14
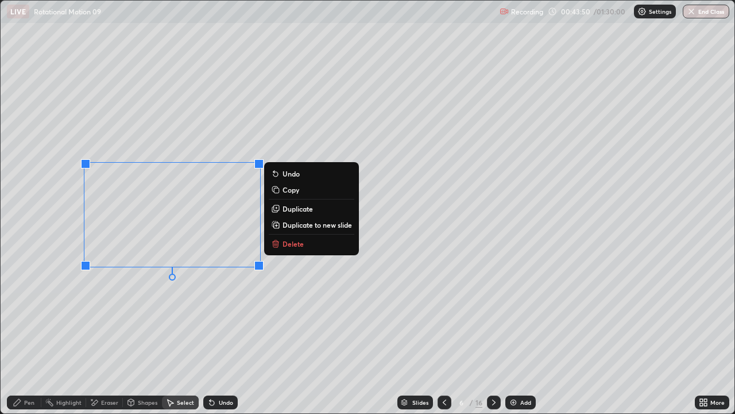
click at [291, 207] on p "Duplicate" at bounding box center [298, 208] width 30 height 9
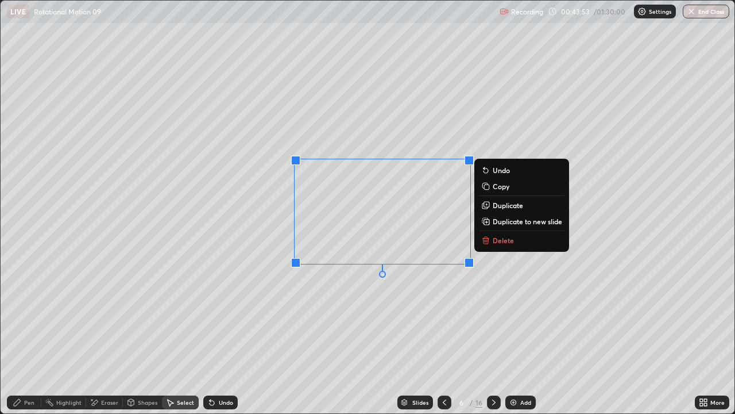
click at [503, 206] on p "Duplicate" at bounding box center [508, 204] width 30 height 9
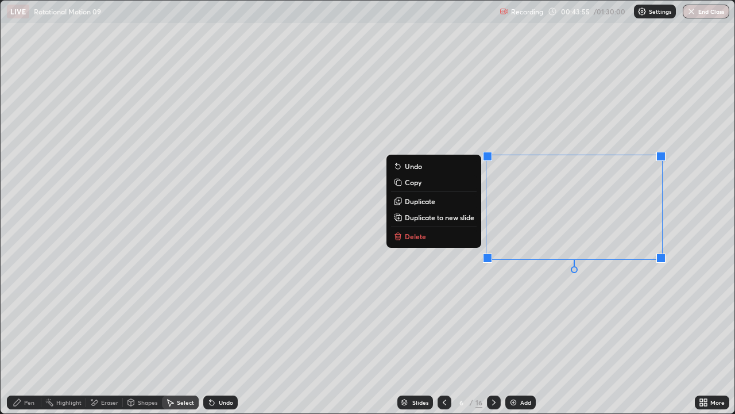
click at [499, 340] on div "0 ° Undo Copy Duplicate Duplicate to new slide Delete" at bounding box center [368, 207] width 734 height 412
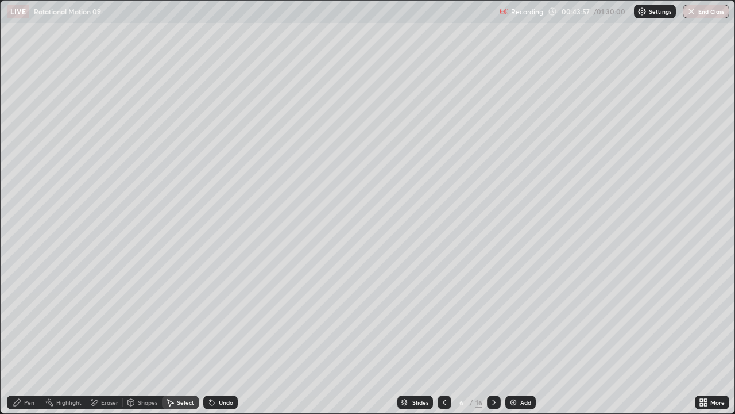
click at [135, 340] on div "Shapes" at bounding box center [142, 402] width 39 height 14
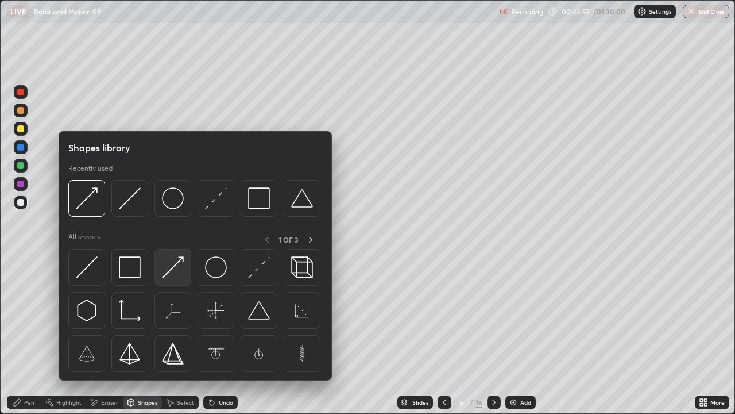
click at [169, 269] on img at bounding box center [173, 267] width 22 height 22
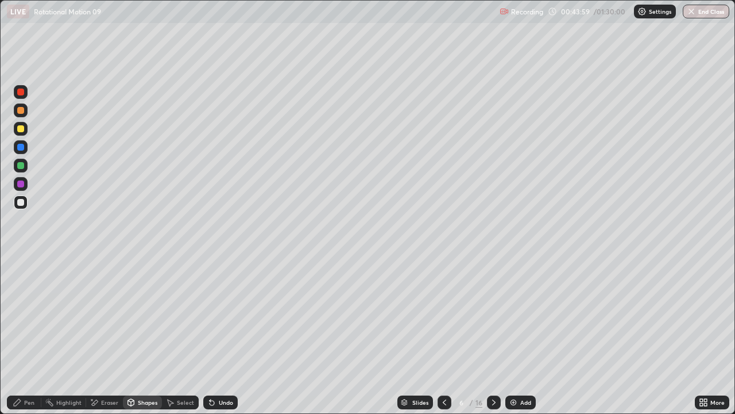
click at [23, 163] on div at bounding box center [20, 165] width 7 height 7
click at [30, 340] on div "Pen" at bounding box center [29, 402] width 10 height 6
click at [22, 201] on div at bounding box center [20, 202] width 7 height 7
click at [136, 340] on div "Shapes" at bounding box center [142, 402] width 39 height 14
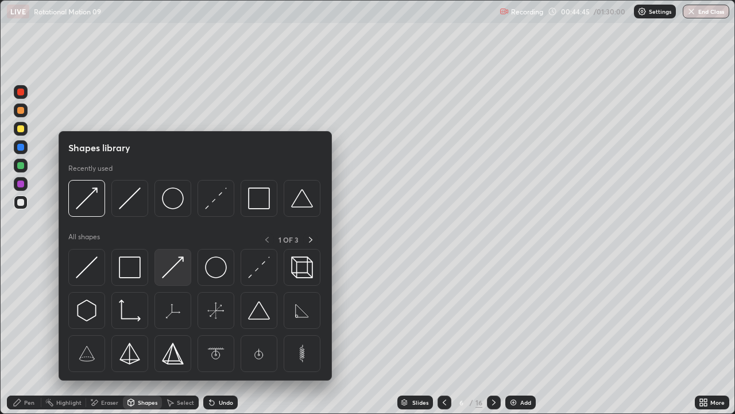
click at [169, 270] on img at bounding box center [173, 267] width 22 height 22
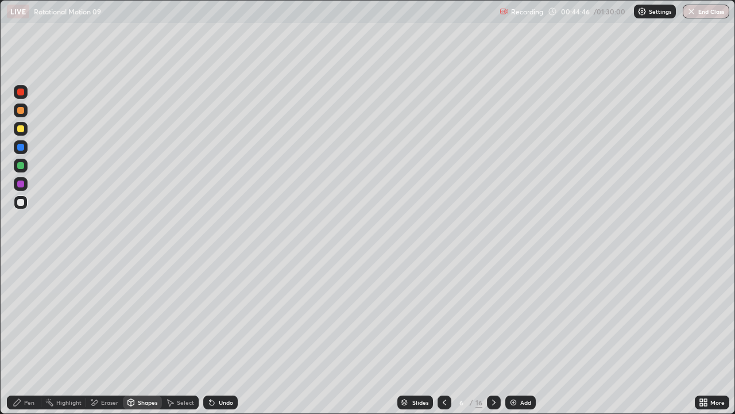
click at [21, 164] on div at bounding box center [20, 165] width 7 height 7
click at [131, 340] on icon at bounding box center [131, 404] width 0 height 4
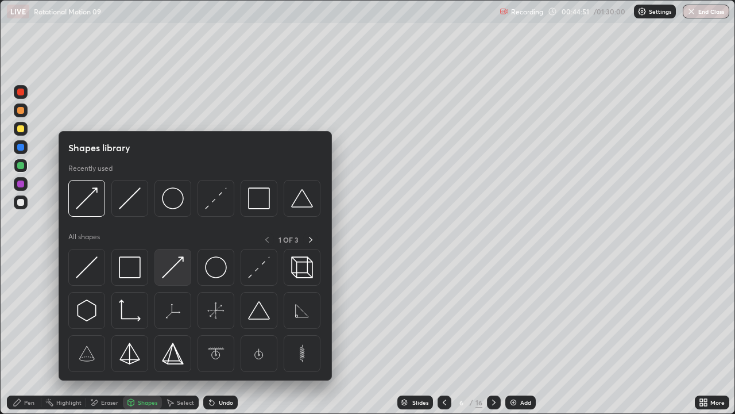
click at [171, 267] on img at bounding box center [173, 267] width 22 height 22
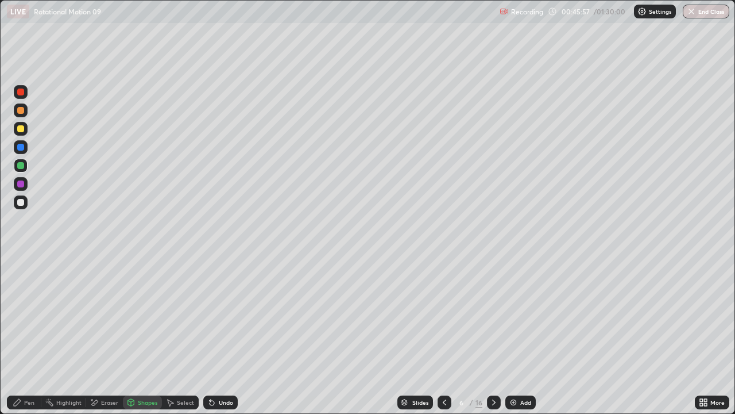
click at [143, 340] on div "Shapes" at bounding box center [148, 402] width 20 height 6
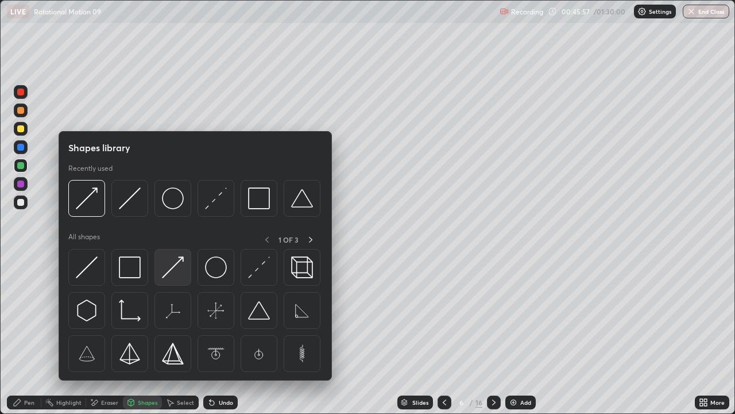
click at [172, 269] on img at bounding box center [173, 267] width 22 height 22
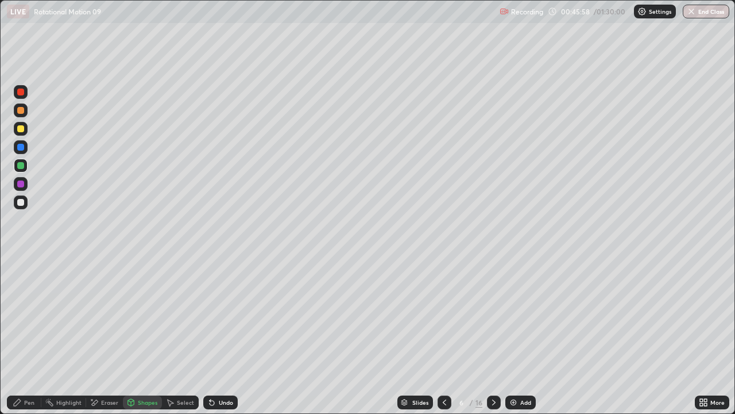
click at [22, 204] on div at bounding box center [20, 202] width 7 height 7
click at [25, 166] on div at bounding box center [21, 166] width 14 height 14
click at [222, 340] on div "Undo" at bounding box center [220, 402] width 34 height 14
click at [23, 201] on div at bounding box center [20, 202] width 7 height 7
click at [30, 340] on div "Pen" at bounding box center [29, 402] width 10 height 6
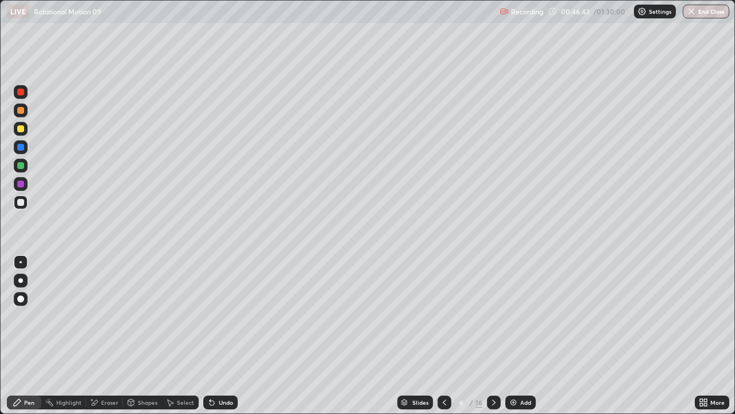
click at [23, 199] on div at bounding box center [21, 202] width 14 height 14
click at [182, 340] on div "Select" at bounding box center [185, 402] width 17 height 6
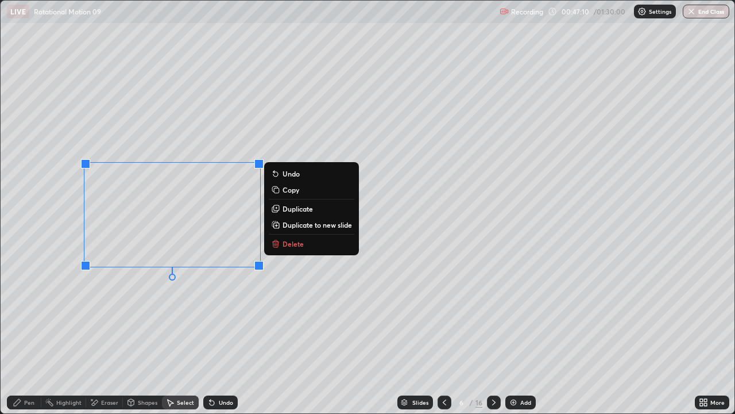
click at [287, 208] on p "Duplicate" at bounding box center [298, 208] width 30 height 9
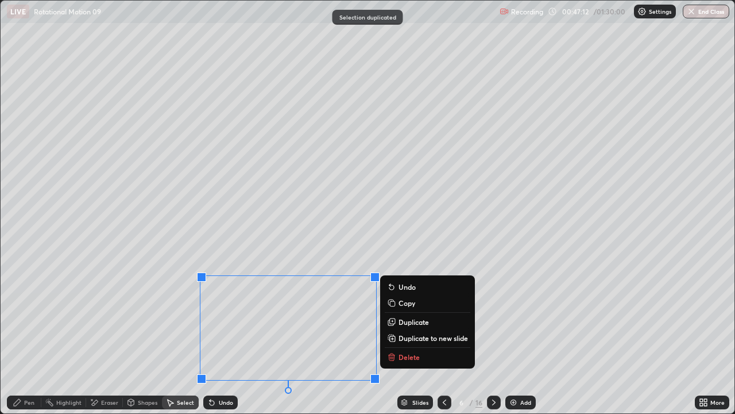
click at [148, 331] on div "0 ° Undo Copy Duplicate Duplicate to new slide Delete" at bounding box center [368, 207] width 734 height 412
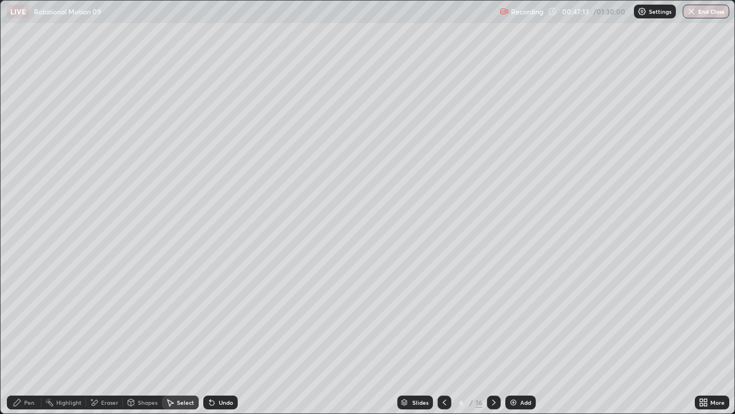
click at [30, 340] on div "Pen" at bounding box center [24, 402] width 34 height 14
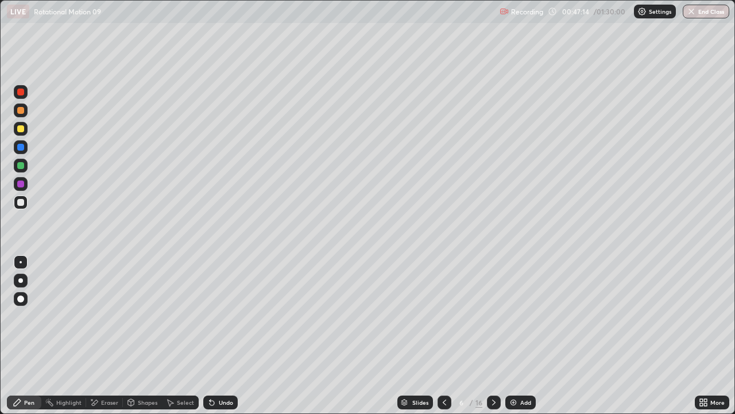
click at [140, 340] on div "Shapes" at bounding box center [148, 402] width 20 height 6
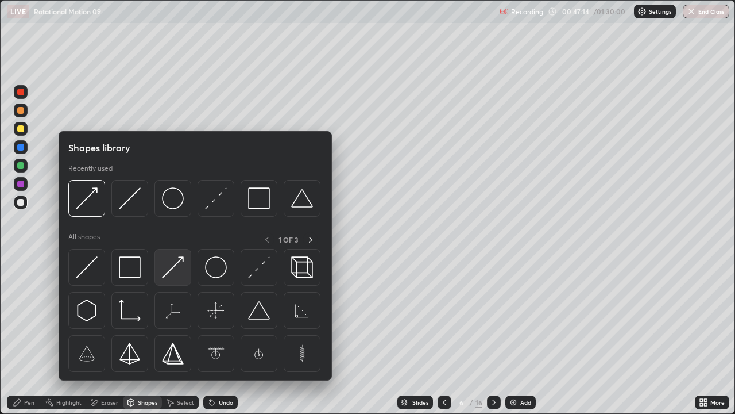
click at [171, 274] on img at bounding box center [173, 267] width 22 height 22
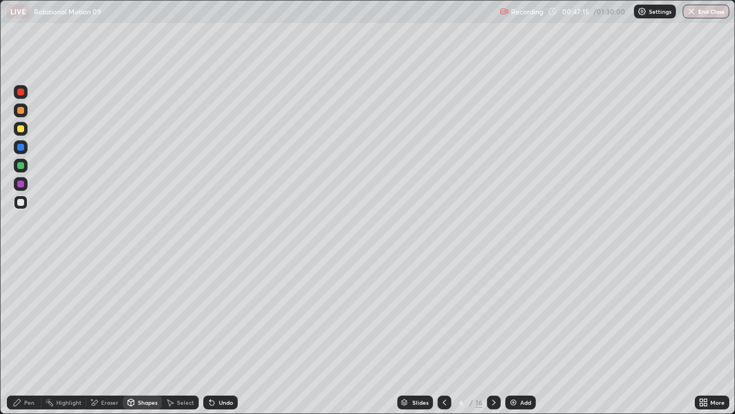
click at [22, 163] on div at bounding box center [20, 165] width 7 height 7
click at [215, 340] on div "Undo" at bounding box center [220, 402] width 34 height 14
click at [23, 129] on div at bounding box center [20, 128] width 7 height 7
click at [28, 340] on div "Pen" at bounding box center [29, 402] width 10 height 6
click at [516, 340] on img at bounding box center [513, 401] width 9 height 9
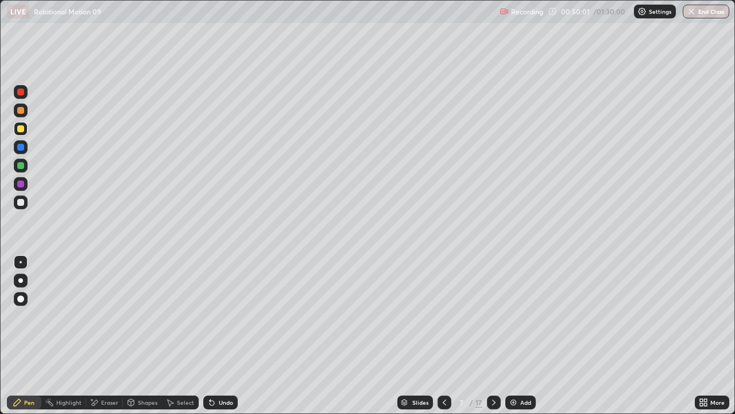
click at [441, 340] on div at bounding box center [445, 402] width 14 height 14
click at [522, 340] on div "Add" at bounding box center [520, 402] width 30 height 14
click at [26, 202] on div at bounding box center [21, 202] width 14 height 14
click at [180, 340] on div "Select" at bounding box center [180, 402] width 37 height 14
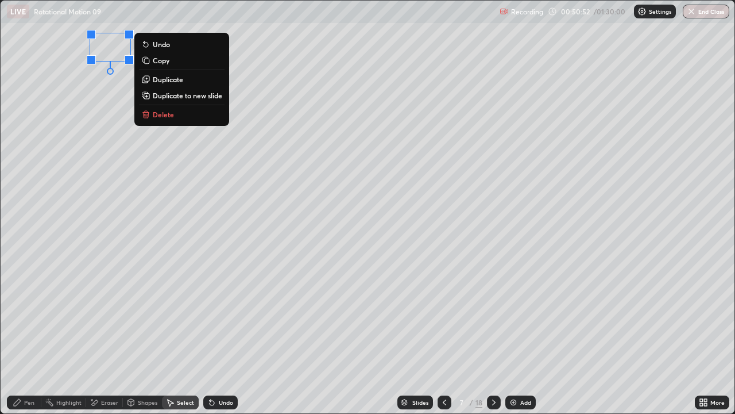
click at [26, 340] on div "Pen" at bounding box center [29, 402] width 10 height 6
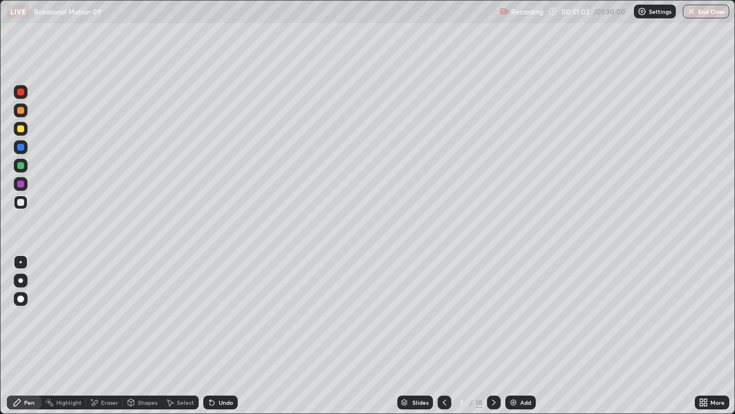
click at [23, 130] on div at bounding box center [20, 128] width 7 height 7
click at [23, 163] on div at bounding box center [20, 165] width 7 height 7
click at [21, 203] on div at bounding box center [20, 202] width 7 height 7
click at [222, 340] on div "Undo" at bounding box center [226, 402] width 14 height 6
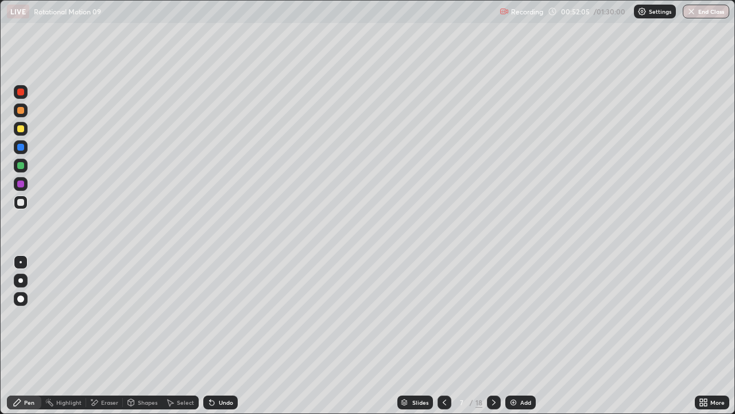
click at [222, 340] on div "Undo" at bounding box center [226, 402] width 14 height 6
click at [24, 123] on div at bounding box center [21, 129] width 14 height 14
click at [22, 203] on div at bounding box center [20, 202] width 7 height 7
click at [144, 340] on div "Shapes" at bounding box center [148, 402] width 20 height 6
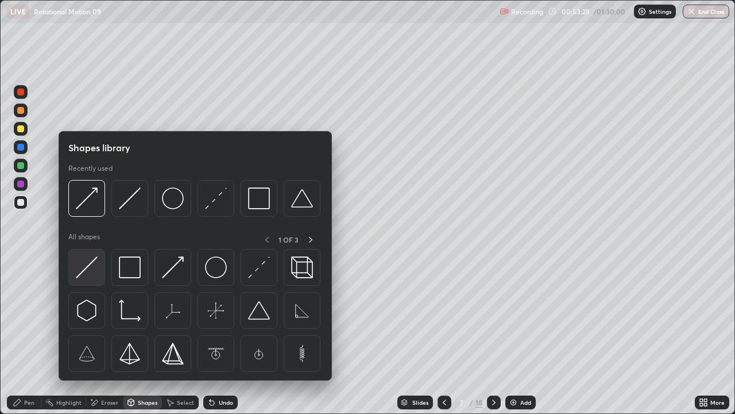
click at [92, 273] on img at bounding box center [87, 267] width 22 height 22
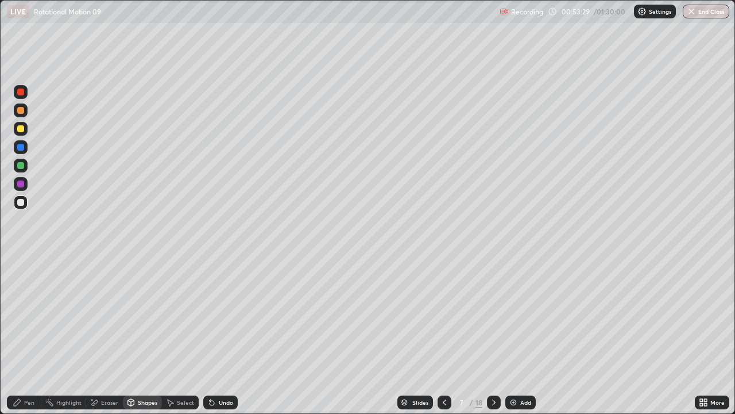
click at [139, 340] on div "Shapes" at bounding box center [142, 402] width 39 height 14
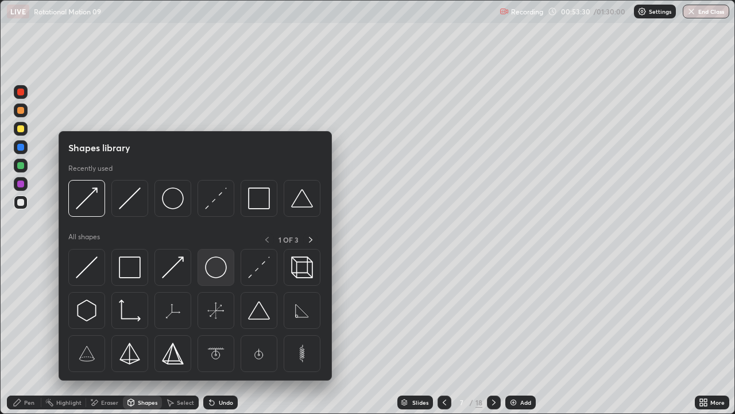
click at [214, 271] on img at bounding box center [216, 267] width 22 height 22
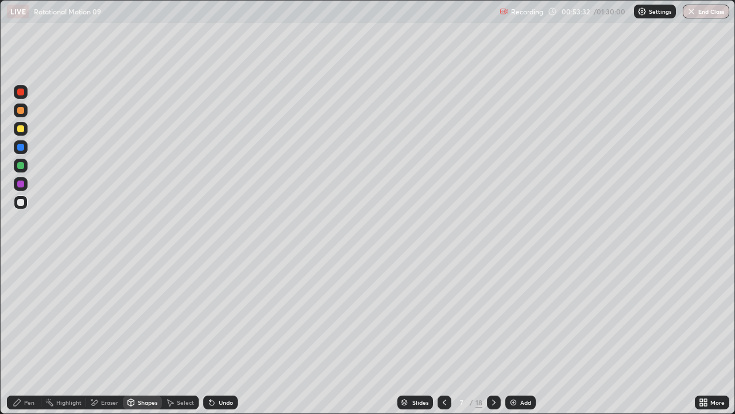
click at [140, 340] on div "Shapes" at bounding box center [142, 402] width 39 height 14
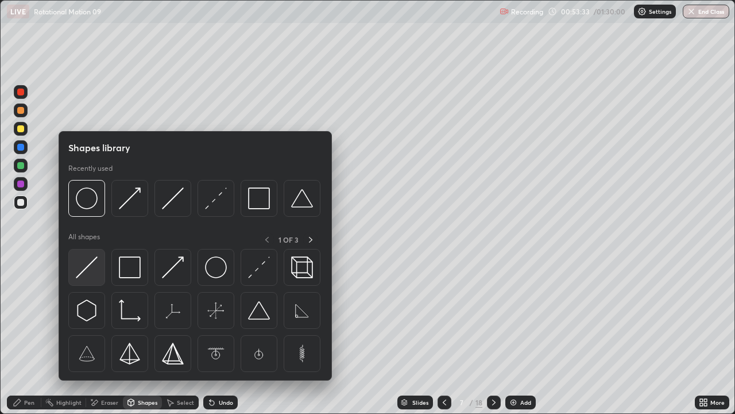
click at [87, 276] on img at bounding box center [87, 267] width 22 height 22
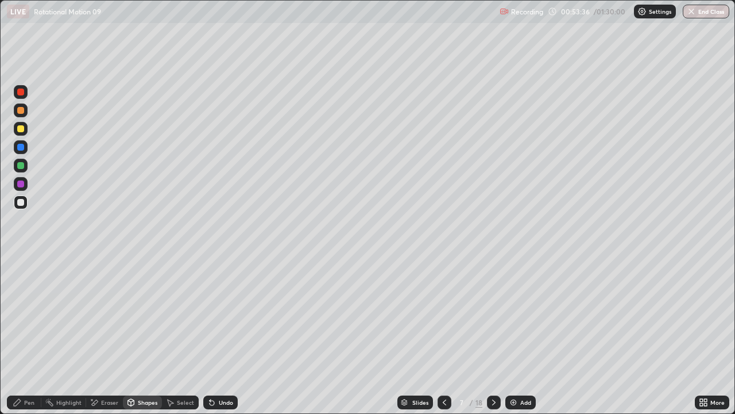
click at [181, 340] on div "Select" at bounding box center [185, 402] width 17 height 6
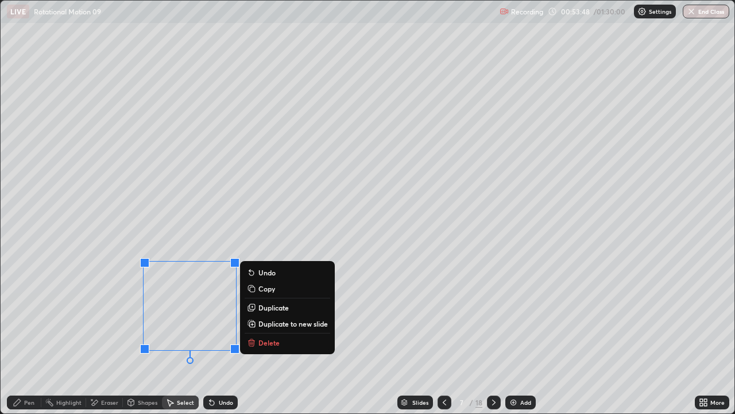
click at [24, 340] on div "Pen" at bounding box center [24, 402] width 34 height 14
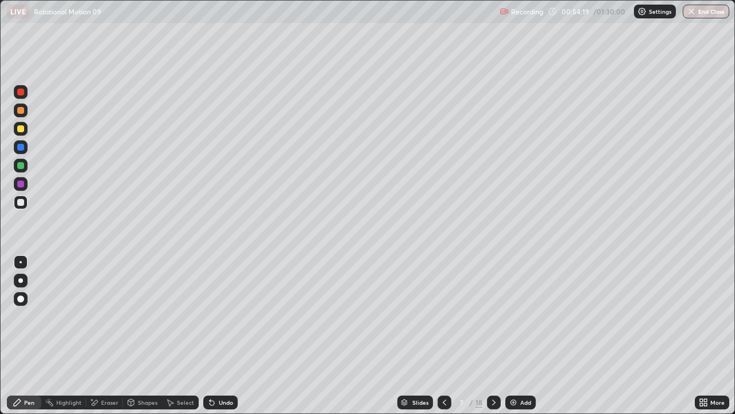
click at [22, 132] on div at bounding box center [20, 128] width 7 height 7
click at [21, 204] on div at bounding box center [20, 202] width 7 height 7
click at [22, 166] on div at bounding box center [20, 165] width 7 height 7
click at [22, 202] on div at bounding box center [20, 202] width 7 height 7
click at [21, 129] on div at bounding box center [20, 128] width 7 height 7
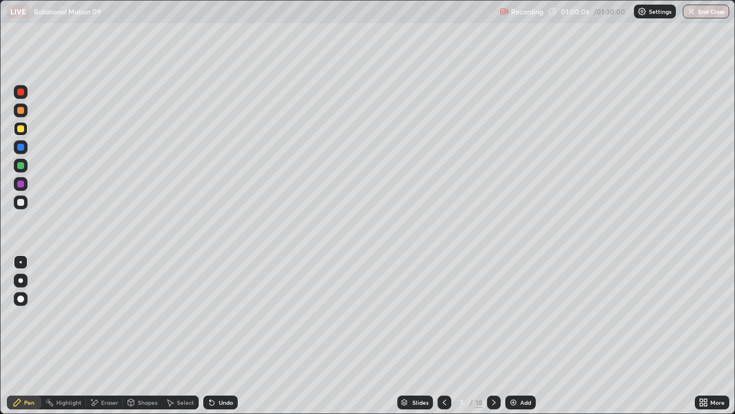
click at [217, 340] on div "Undo" at bounding box center [220, 402] width 34 height 14
click at [215, 340] on div "Undo" at bounding box center [220, 402] width 34 height 14
click at [176, 340] on div "Select" at bounding box center [180, 402] width 37 height 14
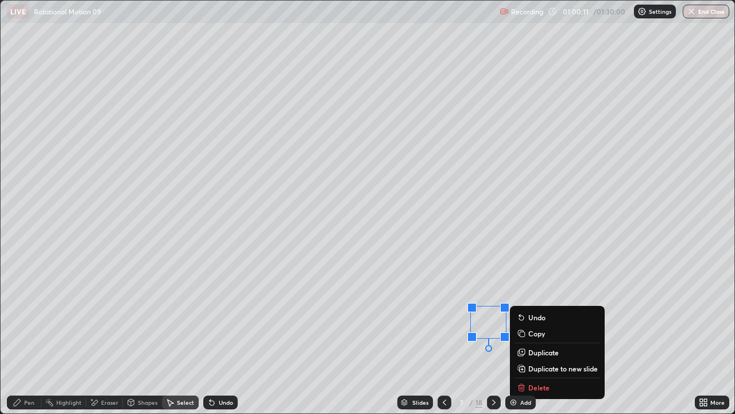
click at [25, 340] on div "Pen" at bounding box center [29, 402] width 10 height 6
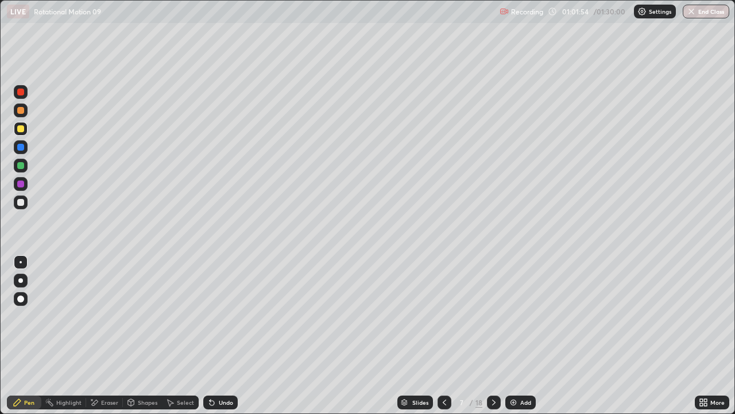
click at [516, 340] on img at bounding box center [513, 401] width 9 height 9
click at [140, 340] on div "Shapes" at bounding box center [148, 402] width 20 height 6
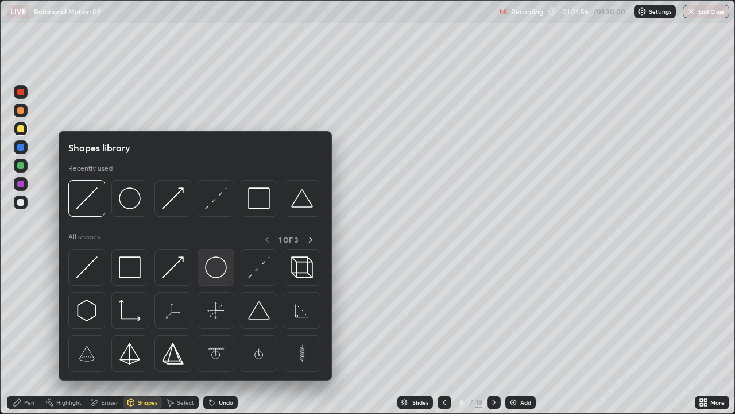
click at [211, 268] on img at bounding box center [216, 267] width 22 height 22
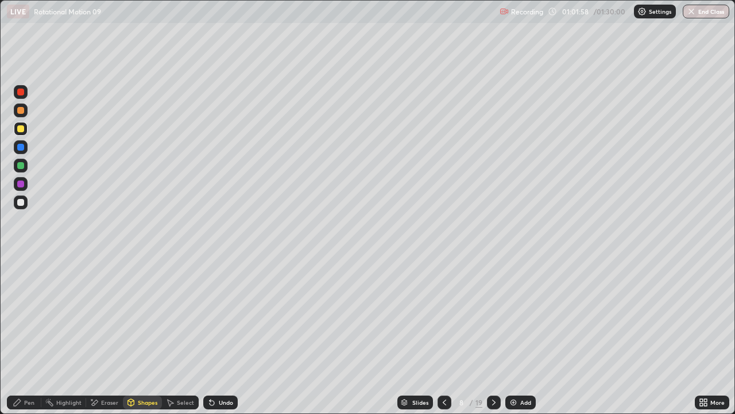
click at [142, 340] on div "Shapes" at bounding box center [142, 402] width 39 height 14
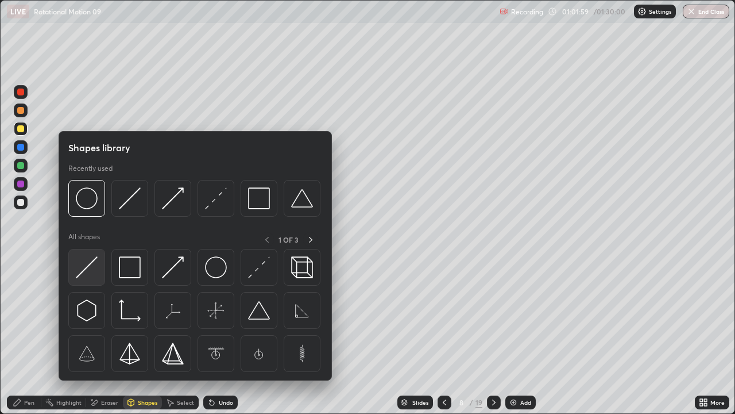
click at [94, 266] on img at bounding box center [87, 267] width 22 height 22
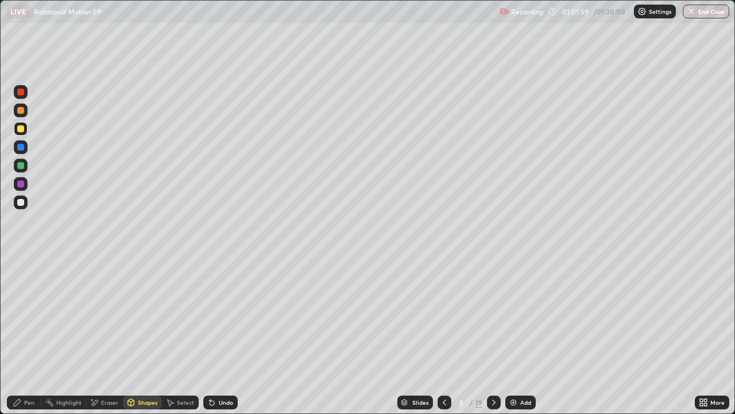
click at [22, 201] on div at bounding box center [20, 202] width 7 height 7
click at [176, 340] on div "Select" at bounding box center [180, 402] width 37 height 14
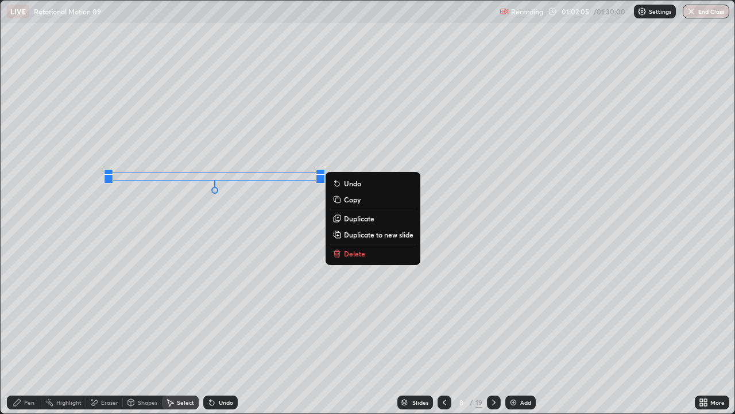
click at [170, 248] on div "0 ° Undo Copy Duplicate Duplicate to new slide Delete" at bounding box center [368, 207] width 734 height 412
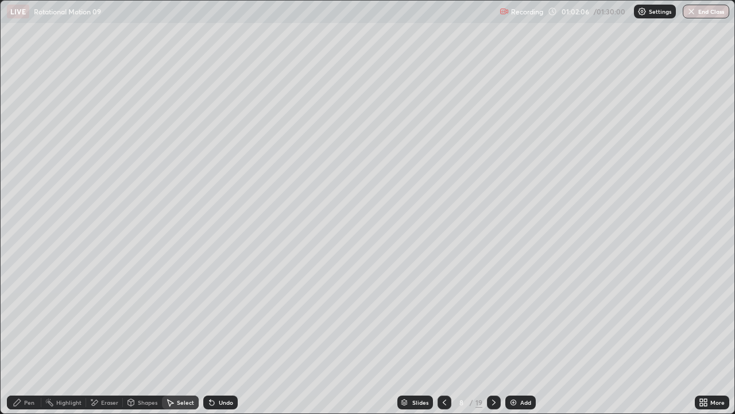
click at [30, 340] on div "Pen" at bounding box center [24, 402] width 34 height 14
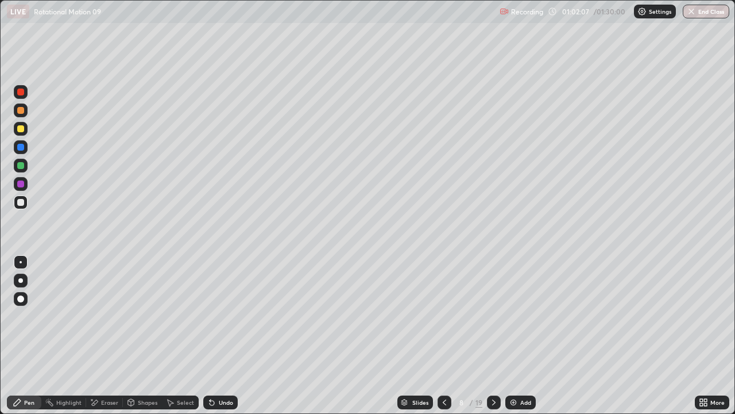
click at [142, 340] on div "Shapes" at bounding box center [148, 402] width 20 height 6
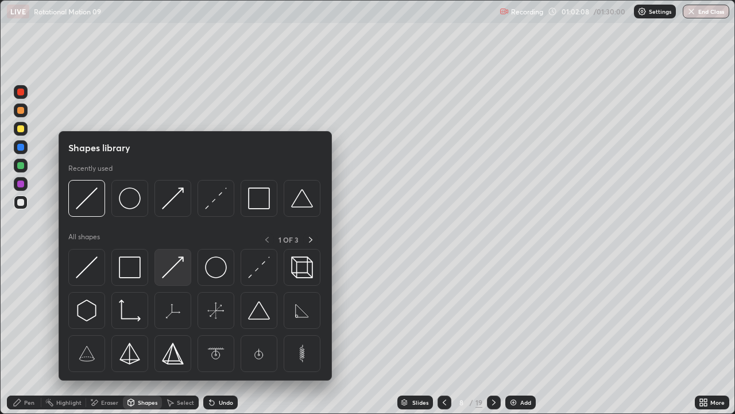
click at [172, 272] on img at bounding box center [173, 267] width 22 height 22
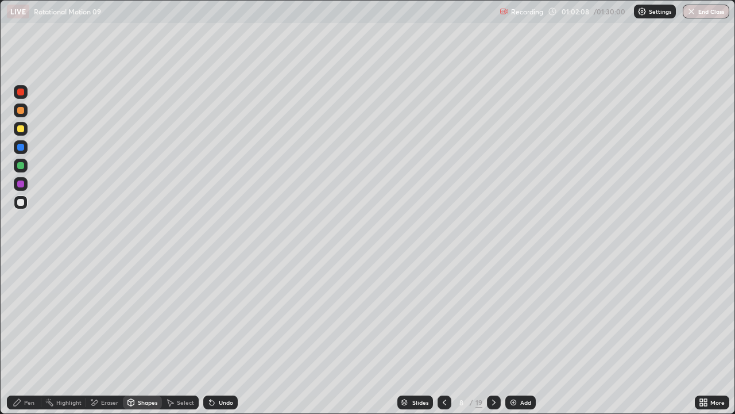
click at [25, 129] on div at bounding box center [21, 129] width 14 height 14
click at [21, 147] on div at bounding box center [20, 147] width 7 height 7
click at [25, 340] on div "Pen" at bounding box center [29, 402] width 10 height 6
click at [219, 340] on div "Undo" at bounding box center [220, 402] width 34 height 14
click at [21, 202] on div at bounding box center [20, 202] width 7 height 7
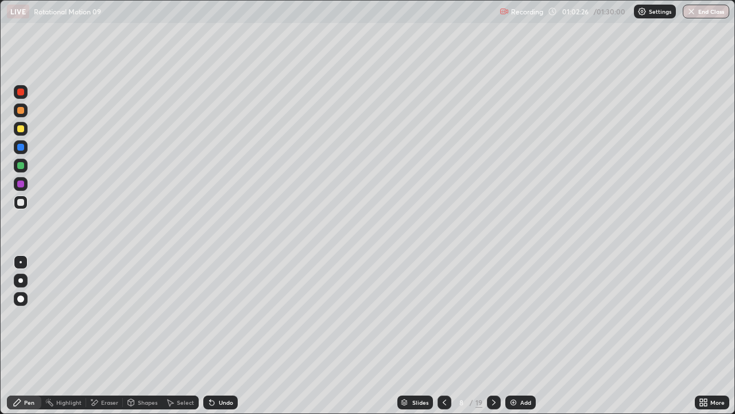
click at [181, 340] on div "Select" at bounding box center [185, 402] width 17 height 6
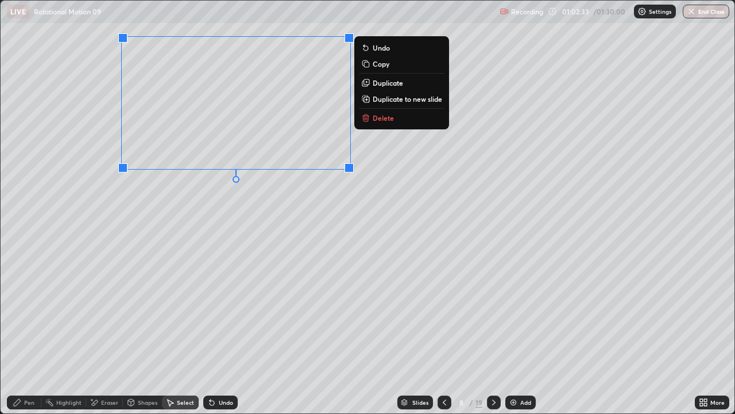
click at [28, 340] on div "Pen" at bounding box center [24, 402] width 34 height 14
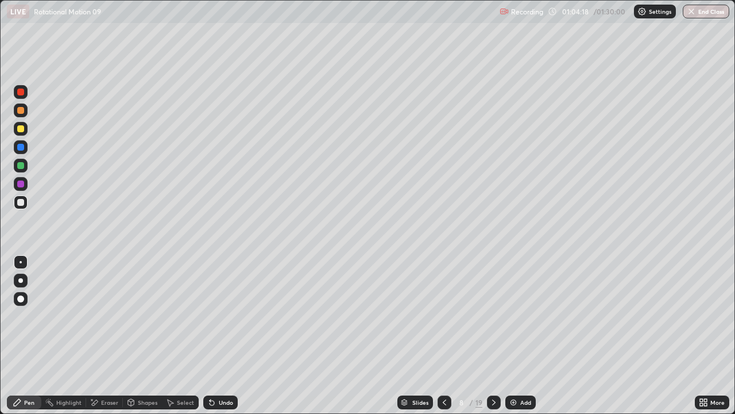
click at [140, 340] on div "Shapes" at bounding box center [148, 402] width 20 height 6
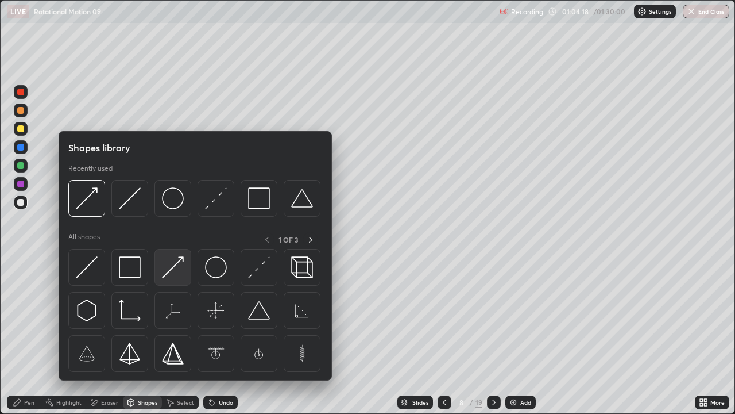
click at [172, 268] on img at bounding box center [173, 267] width 22 height 22
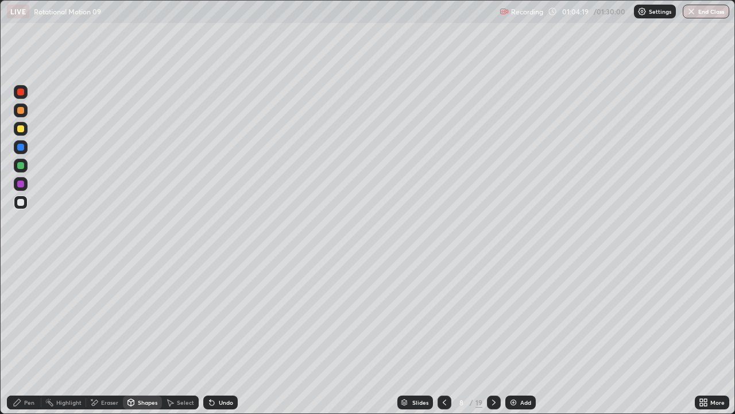
click at [23, 163] on div at bounding box center [20, 165] width 7 height 7
click at [222, 340] on div "Undo" at bounding box center [226, 402] width 14 height 6
click at [29, 340] on div "Pen" at bounding box center [29, 402] width 10 height 6
click at [25, 201] on div at bounding box center [21, 202] width 14 height 14
click at [224, 340] on div "Undo" at bounding box center [226, 402] width 14 height 6
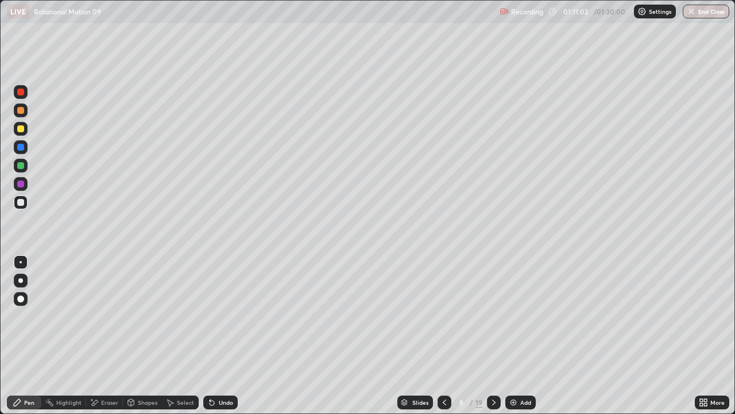
click at [22, 127] on div at bounding box center [20, 128] width 7 height 7
click at [179, 340] on div "Select" at bounding box center [185, 402] width 17 height 6
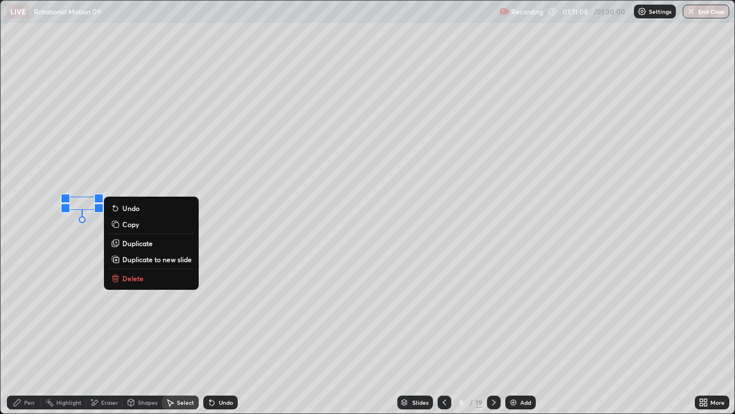
click at [21, 340] on div "Pen" at bounding box center [24, 402] width 34 height 14
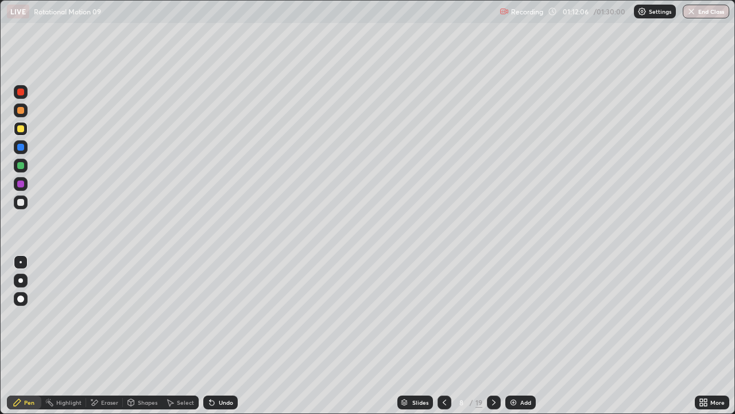
click at [178, 340] on div "Select" at bounding box center [185, 402] width 17 height 6
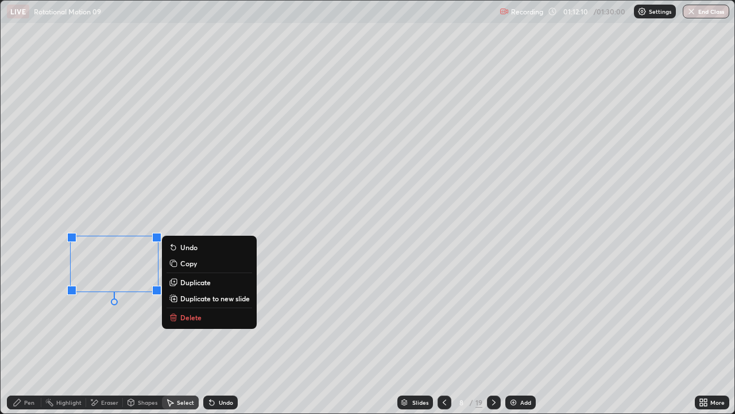
click at [22, 340] on div "Pen" at bounding box center [24, 402] width 34 height 14
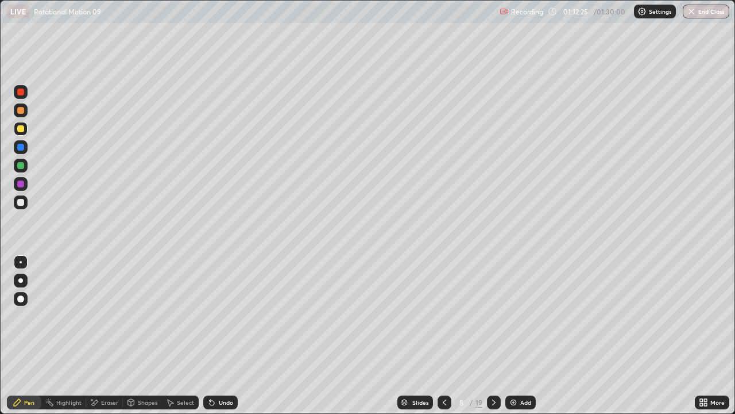
click at [220, 340] on div "Undo" at bounding box center [226, 402] width 14 height 6
click at [223, 340] on div "Undo" at bounding box center [220, 402] width 34 height 14
click at [20, 203] on div at bounding box center [20, 202] width 7 height 7
click at [516, 340] on div "Add" at bounding box center [520, 402] width 30 height 14
click at [138, 340] on div "Shapes" at bounding box center [148, 402] width 20 height 6
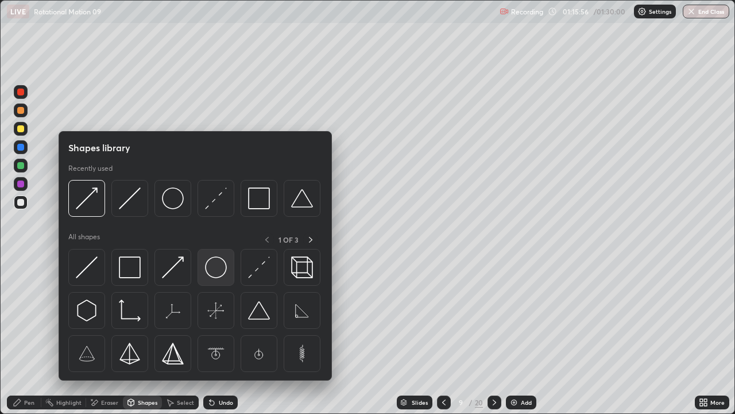
click at [218, 273] on img at bounding box center [216, 267] width 22 height 22
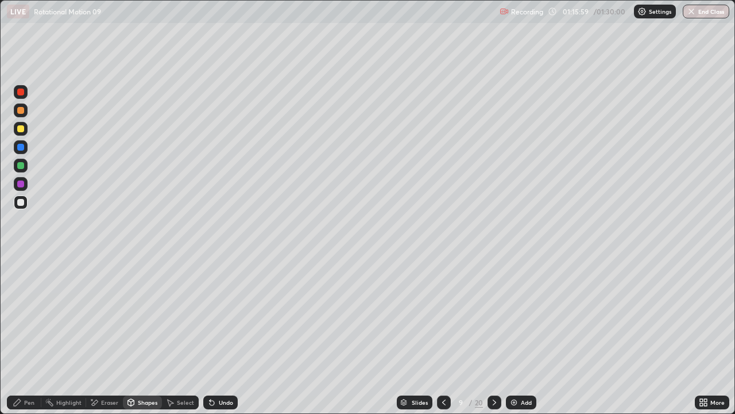
click at [147, 340] on div "Shapes" at bounding box center [148, 402] width 20 height 6
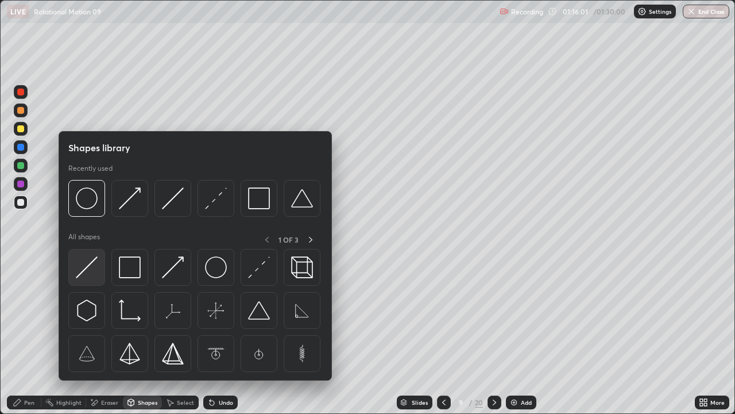
click at [96, 267] on img at bounding box center [87, 267] width 22 height 22
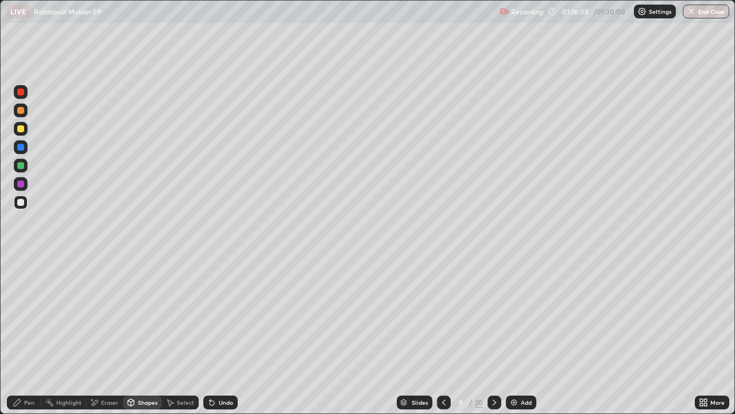
click at [146, 340] on div "Shapes" at bounding box center [142, 402] width 39 height 14
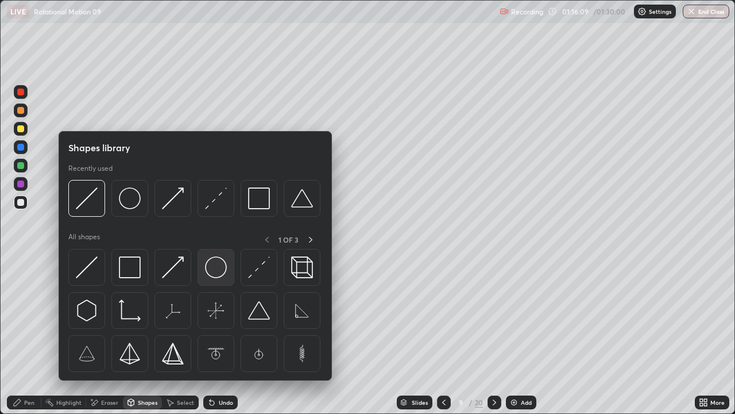
click at [222, 271] on img at bounding box center [216, 267] width 22 height 22
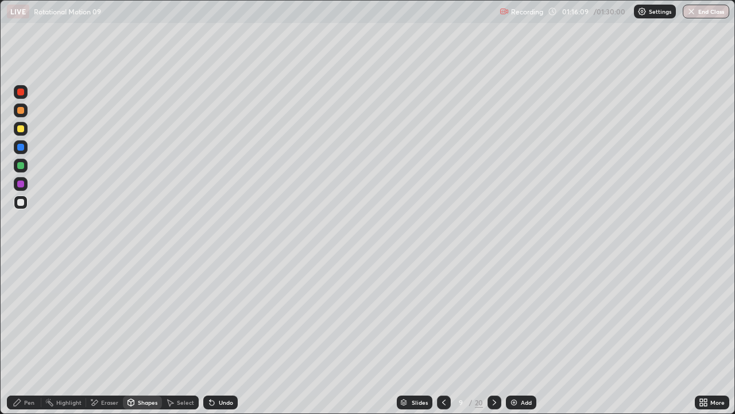
click at [20, 166] on div at bounding box center [20, 165] width 7 height 7
click at [139, 340] on div "Shapes" at bounding box center [142, 402] width 39 height 14
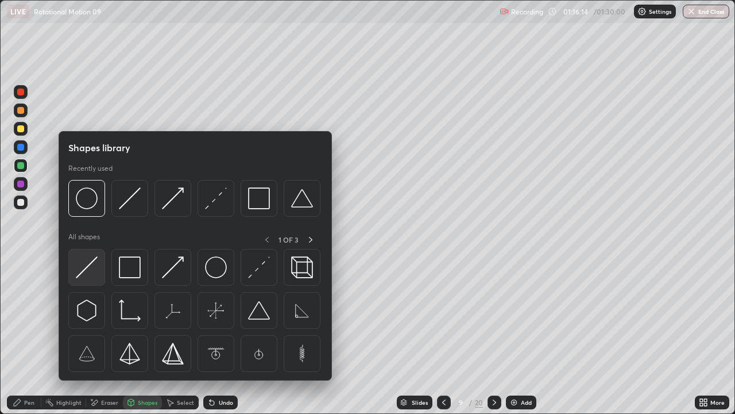
click at [91, 270] on img at bounding box center [87, 267] width 22 height 22
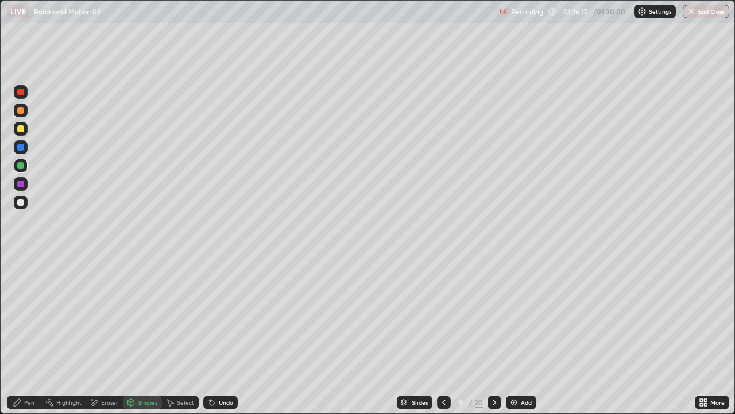
click at [219, 340] on div "Undo" at bounding box center [226, 402] width 14 height 6
click at [29, 340] on div "Pen" at bounding box center [29, 402] width 10 height 6
click at [25, 200] on div at bounding box center [21, 202] width 14 height 14
click at [138, 340] on div "Shapes" at bounding box center [148, 402] width 20 height 6
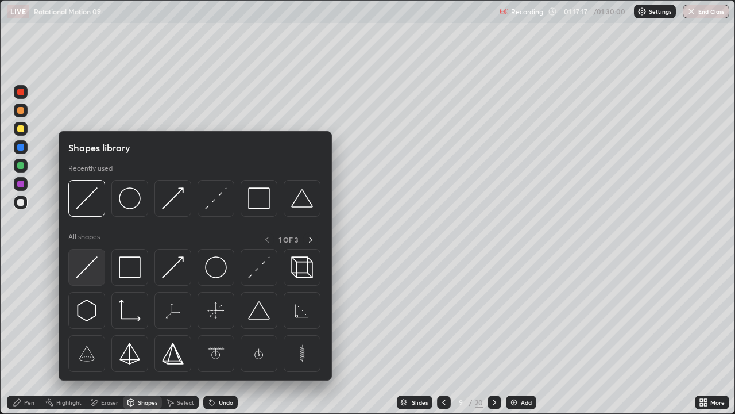
click at [88, 267] on img at bounding box center [87, 267] width 22 height 22
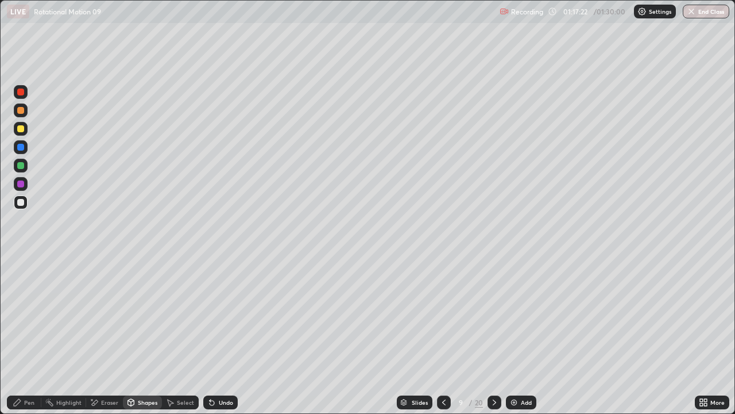
click at [172, 340] on icon at bounding box center [169, 401] width 9 height 9
click at [252, 329] on div "0 ° Undo Copy Duplicate Duplicate to new slide Delete" at bounding box center [368, 207] width 734 height 412
click at [26, 340] on div "Pen" at bounding box center [24, 402] width 34 height 14
click at [24, 201] on div at bounding box center [20, 202] width 7 height 7
click at [139, 340] on div "Shapes" at bounding box center [148, 402] width 20 height 6
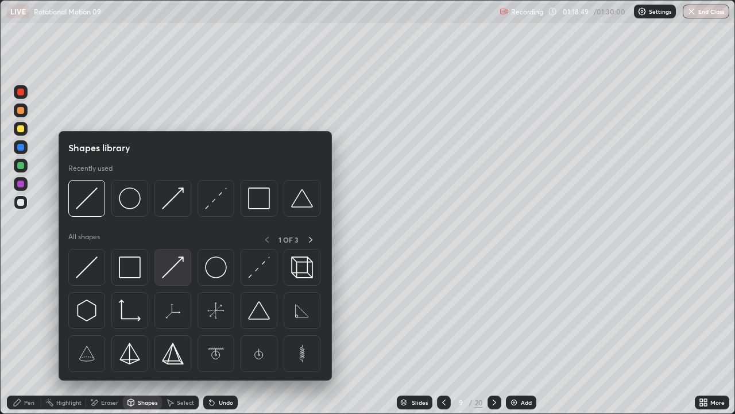
click at [175, 273] on img at bounding box center [173, 267] width 22 height 22
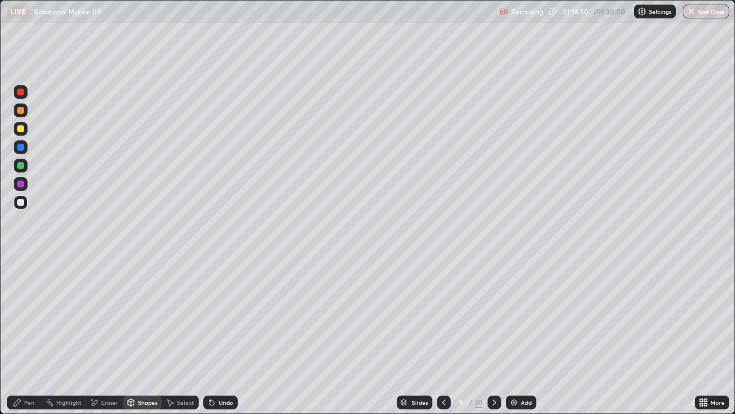
click at [21, 128] on div at bounding box center [20, 128] width 7 height 7
click at [23, 149] on div at bounding box center [20, 147] width 7 height 7
click at [22, 166] on div at bounding box center [20, 165] width 7 height 7
click at [19, 203] on div at bounding box center [20, 202] width 7 height 7
click at [213, 340] on icon at bounding box center [211, 401] width 9 height 9
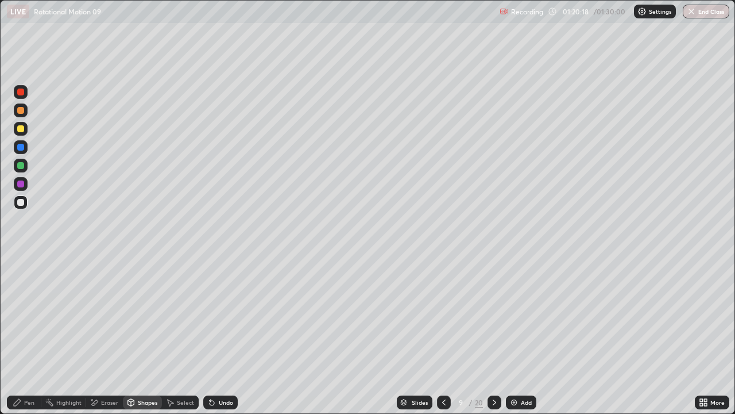
click at [220, 340] on div "Undo" at bounding box center [226, 402] width 14 height 6
click at [30, 340] on div "Pen" at bounding box center [29, 402] width 10 height 6
click at [521, 340] on div "Add" at bounding box center [526, 402] width 11 height 6
click at [444, 340] on icon at bounding box center [444, 401] width 9 height 9
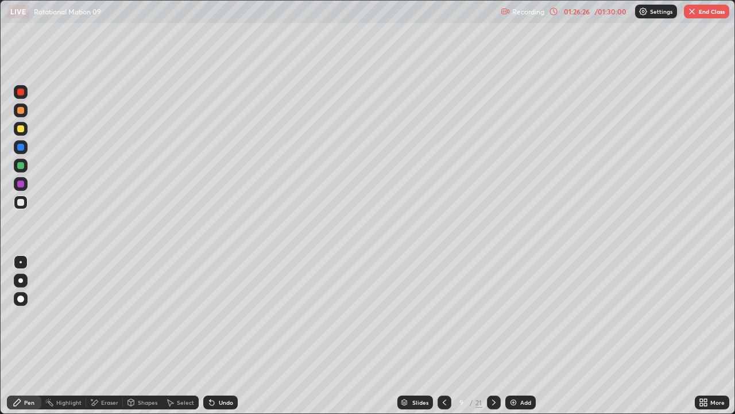
click at [700, 11] on button "End Class" at bounding box center [706, 12] width 45 height 14
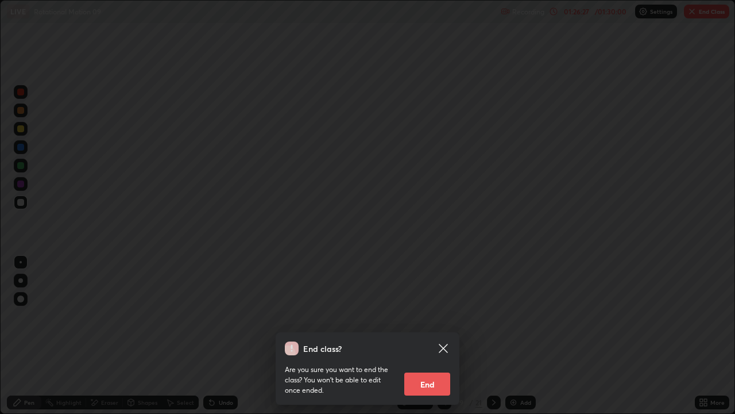
click at [426, 340] on button "End" at bounding box center [427, 383] width 46 height 23
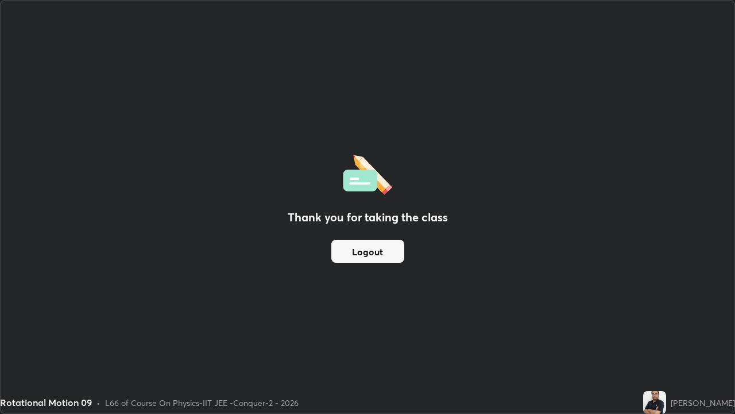
click at [384, 248] on button "Logout" at bounding box center [367, 251] width 73 height 23
